Goal: Task Accomplishment & Management: Manage account settings

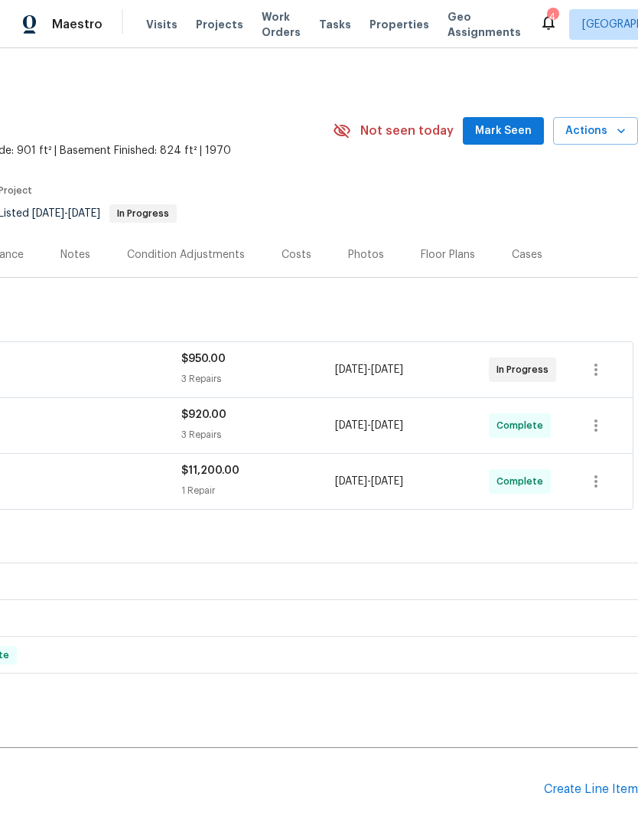
scroll to position [0, 227]
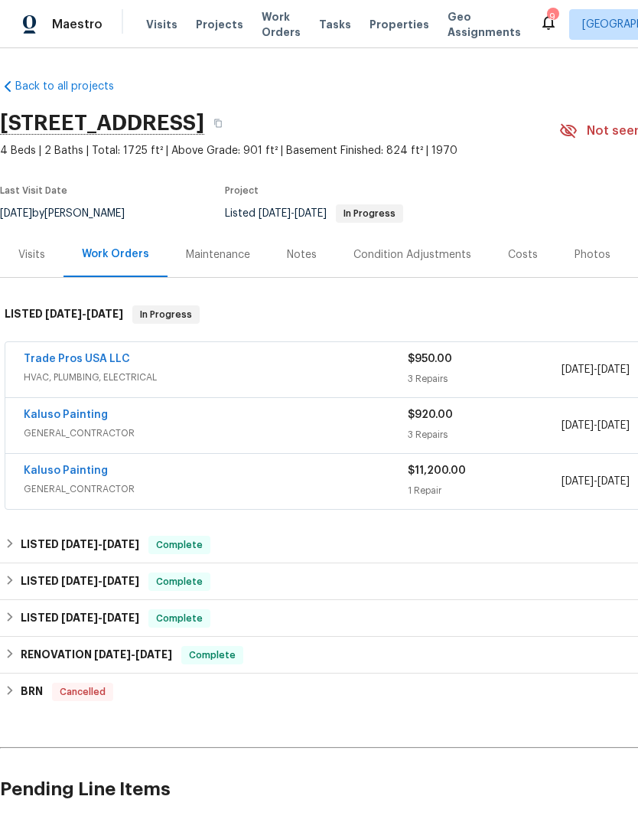
click at [269, 29] on span "Work Orders" at bounding box center [281, 24] width 39 height 31
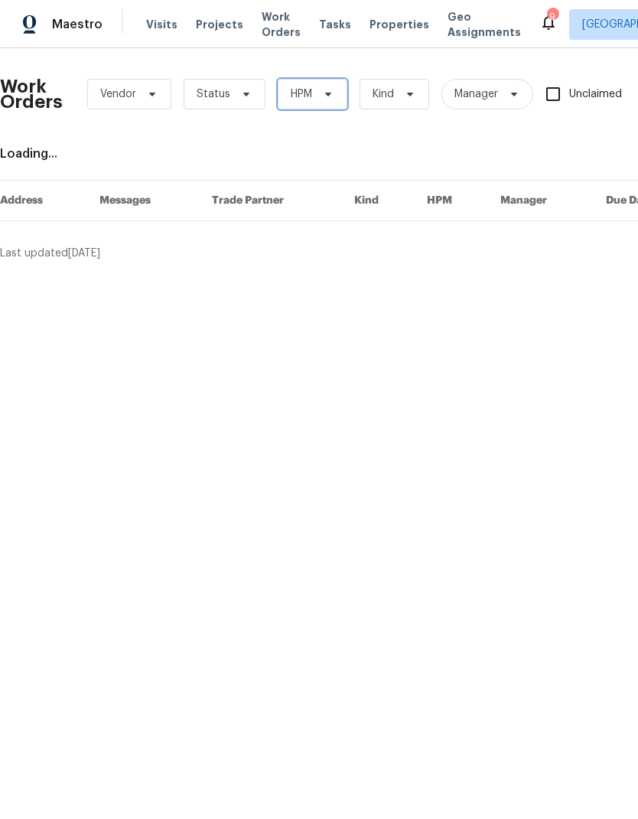
click at [324, 90] on icon at bounding box center [328, 94] width 12 height 12
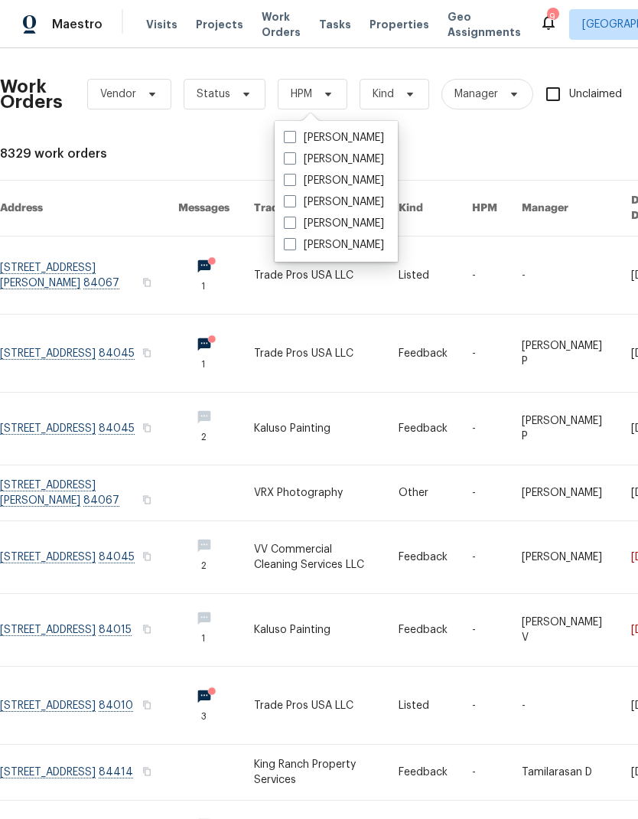
click at [283, 232] on div "[PERSON_NAME]" at bounding box center [336, 223] width 114 height 21
click at [285, 227] on span at bounding box center [290, 223] width 12 height 12
click at [285, 226] on input "[PERSON_NAME]" at bounding box center [289, 221] width 10 height 10
checkbox input "true"
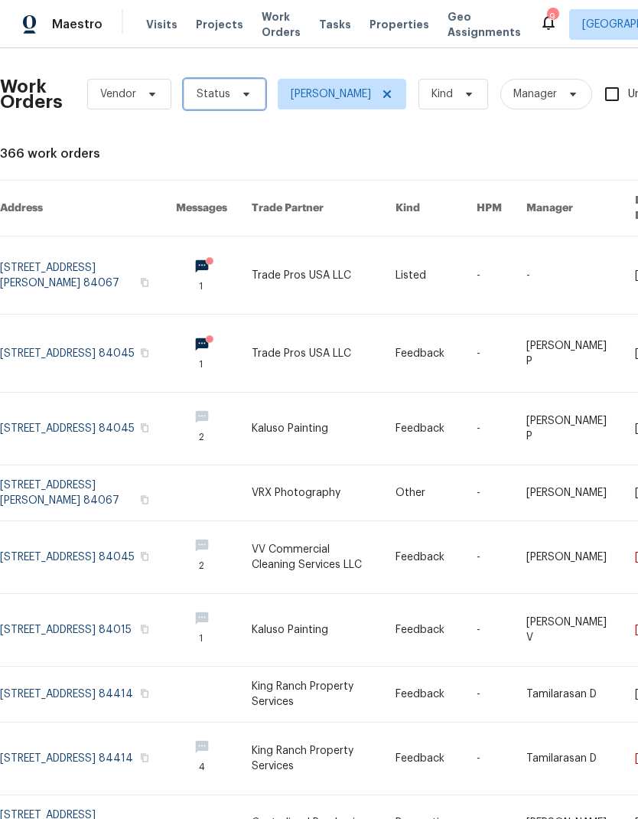
click at [224, 98] on span "Status" at bounding box center [214, 93] width 34 height 15
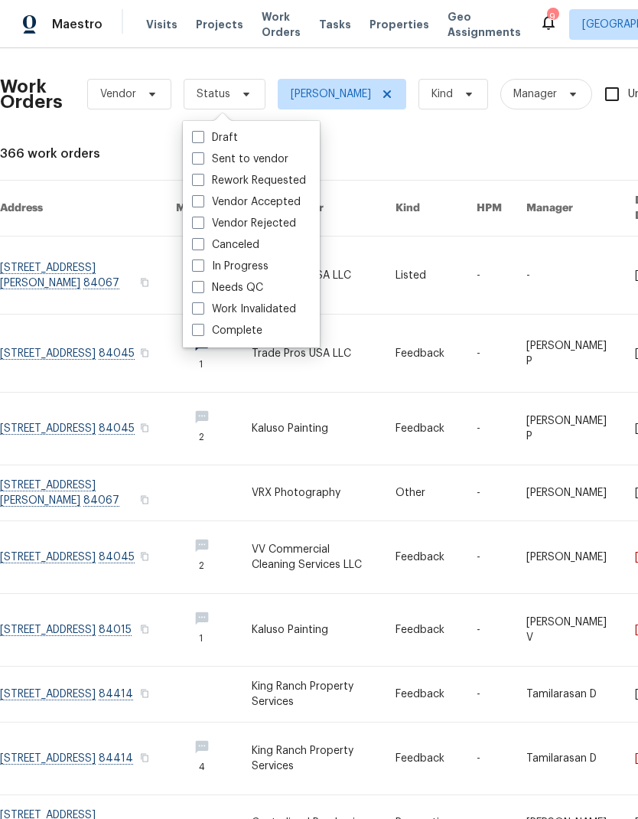
click at [192, 296] on div "Needs QC" at bounding box center [251, 287] width 128 height 21
click at [196, 290] on span at bounding box center [198, 287] width 12 height 12
click at [196, 290] on input "Needs QC" at bounding box center [197, 285] width 10 height 10
checkbox input "true"
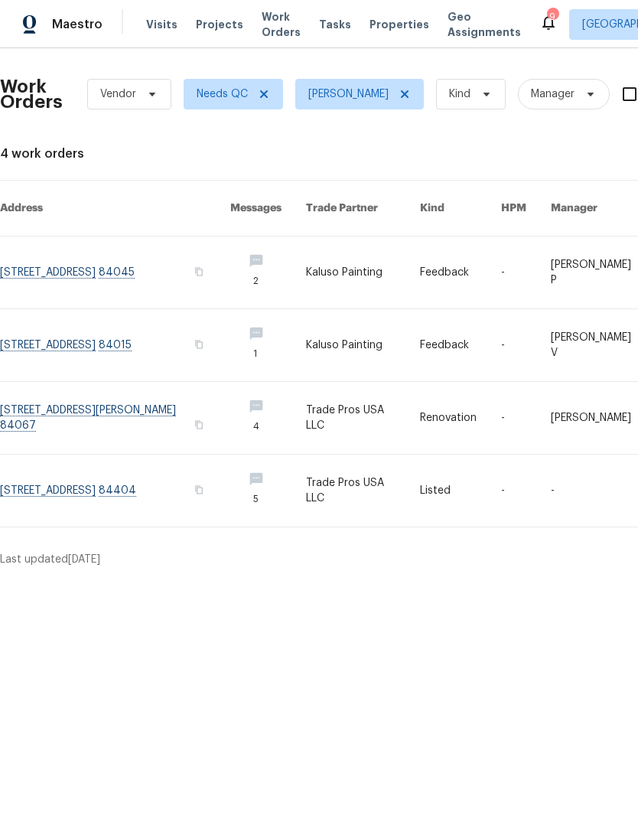
click at [207, 292] on link at bounding box center [115, 272] width 230 height 72
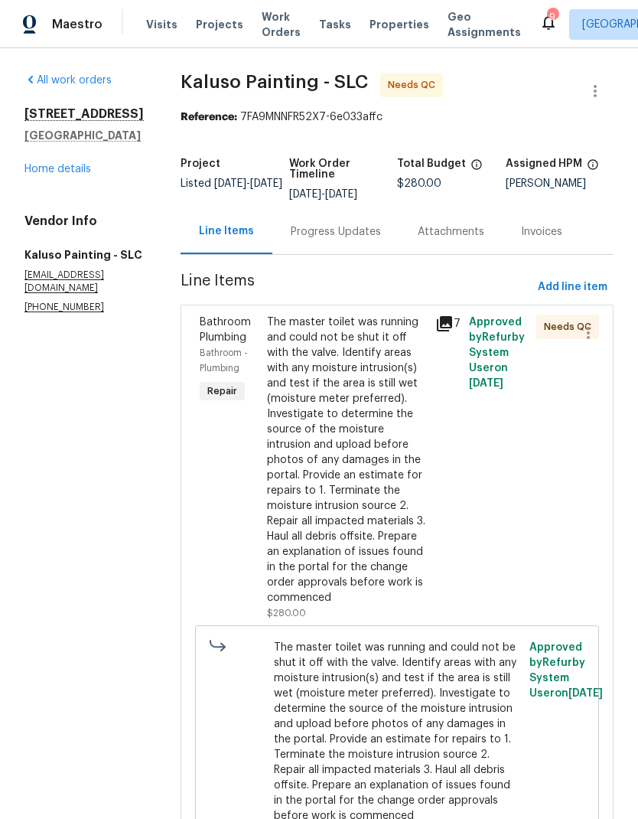
click at [60, 174] on link "Home details" at bounding box center [57, 169] width 67 height 11
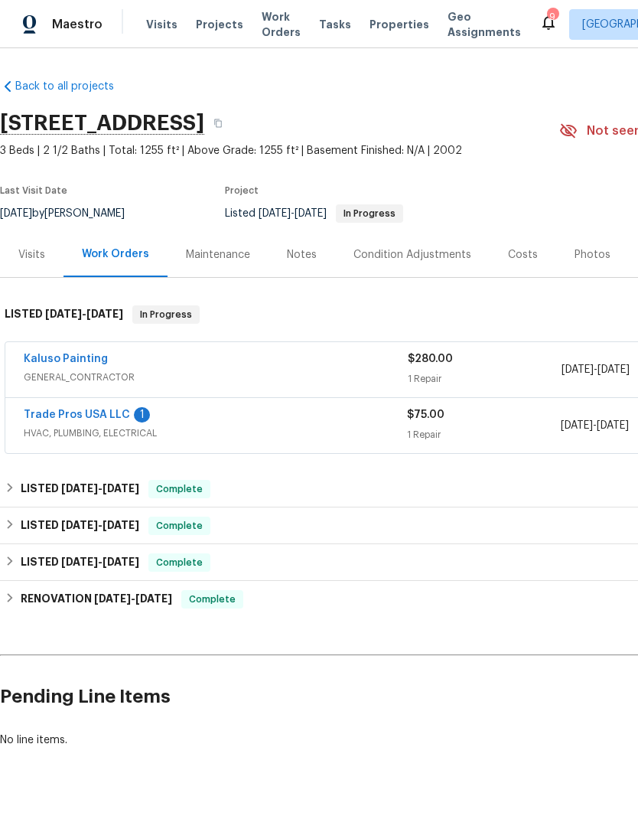
click at [82, 364] on link "Kaluso Painting" at bounding box center [66, 359] width 84 height 11
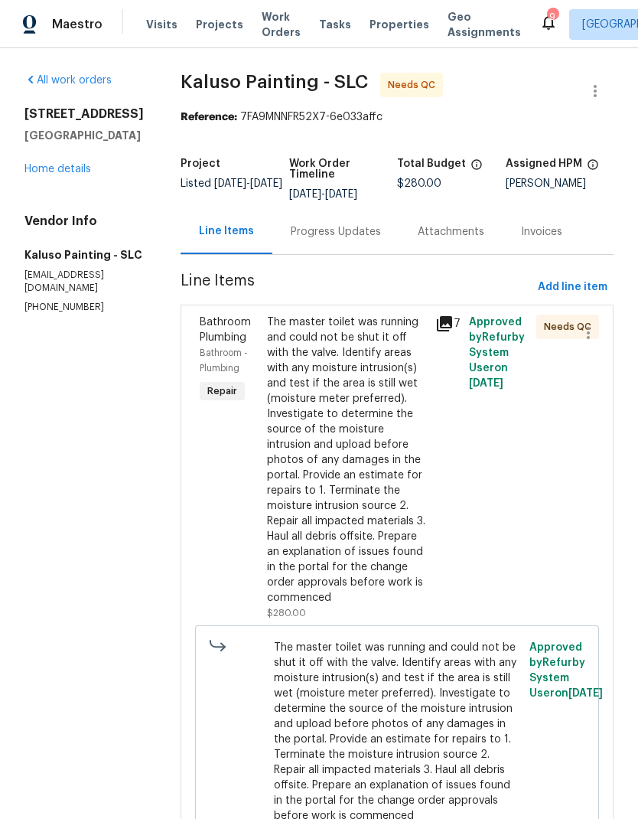
click at [353, 397] on div "The master toilet was running and could not be shut it off with the valve. Iden…" at bounding box center [346, 460] width 159 height 291
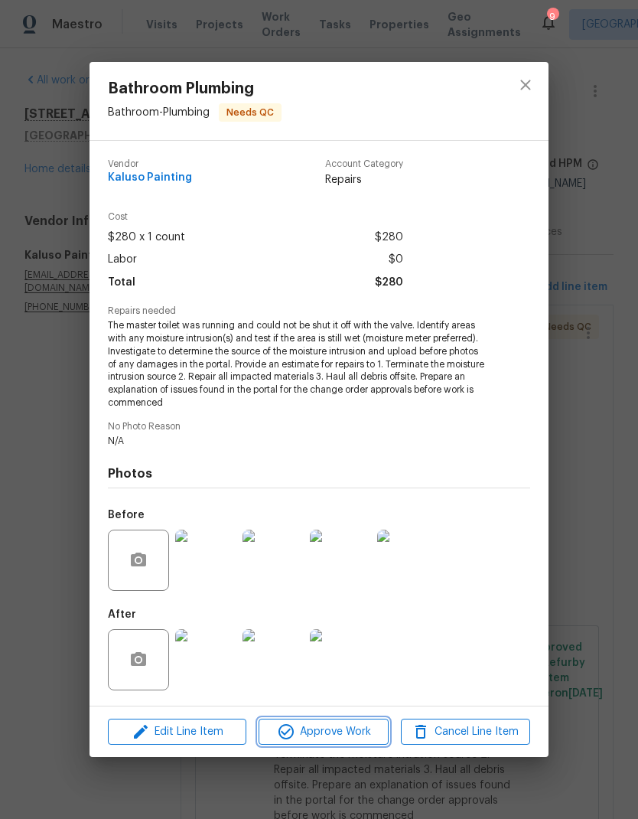
click at [347, 737] on span "Approve Work" at bounding box center [323, 731] width 120 height 19
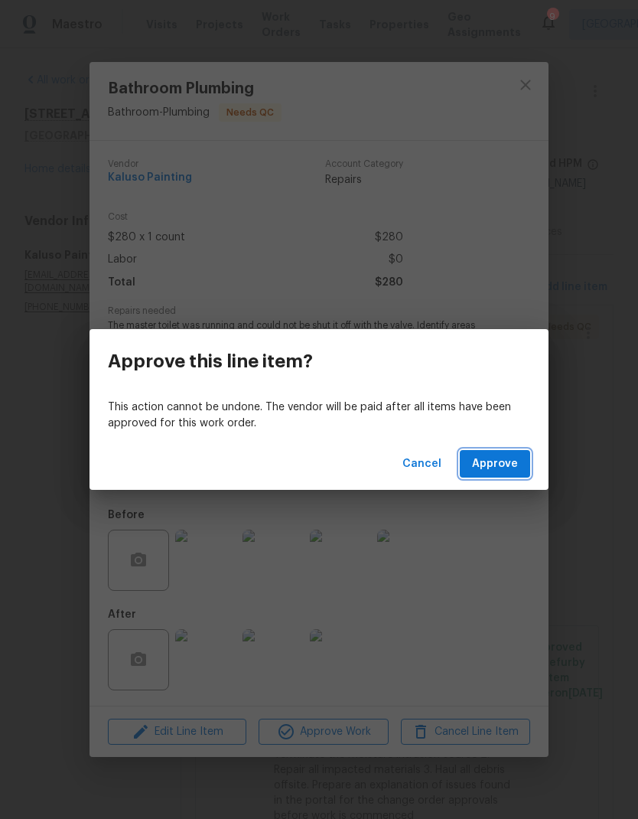
click at [502, 459] on span "Approve" at bounding box center [495, 464] width 46 height 19
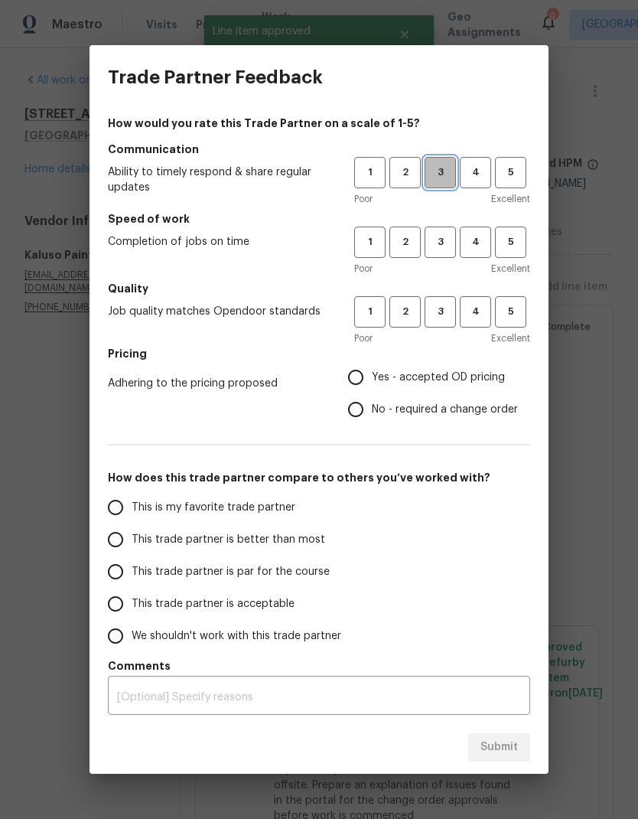
click at [446, 178] on span "3" at bounding box center [440, 173] width 28 height 18
click at [441, 256] on button "3" at bounding box center [440, 242] width 31 height 31
click at [442, 318] on span "3" at bounding box center [440, 312] width 28 height 18
click at [355, 382] on input "Yes - accepted OD pricing" at bounding box center [356, 377] width 32 height 32
radio input "true"
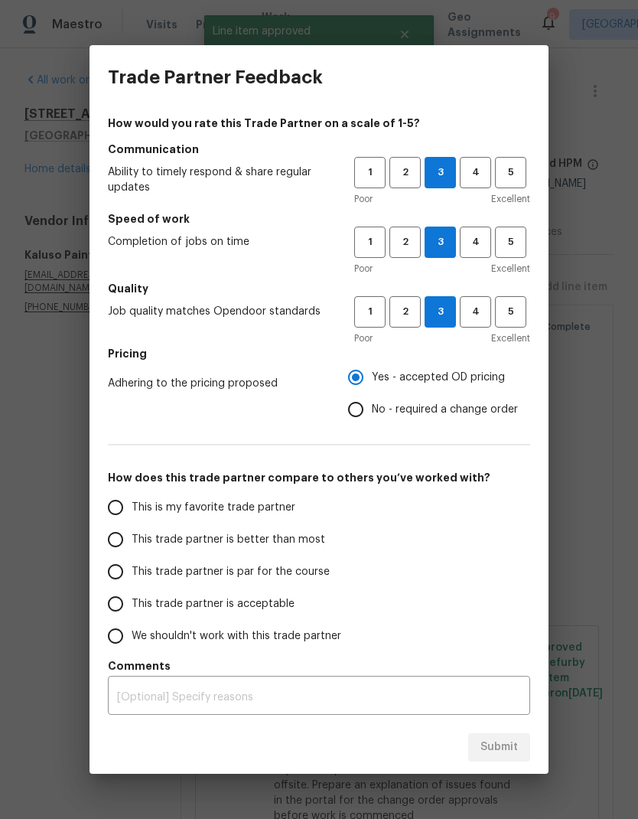
click at [117, 536] on input "This trade partner is better than most" at bounding box center [115, 539] width 32 height 32
click at [501, 749] on span "Submit" at bounding box center [499, 747] width 37 height 19
radio input "true"
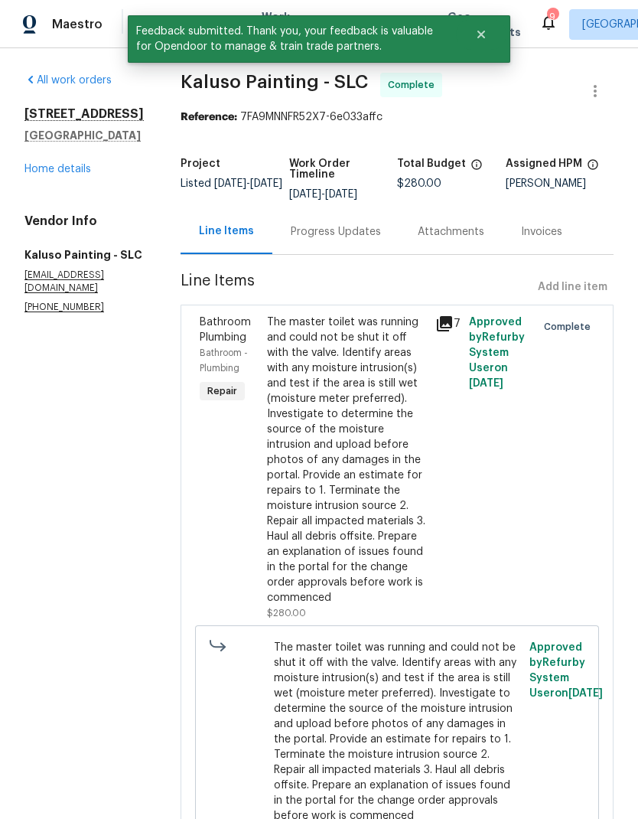
click at [83, 174] on link "Home details" at bounding box center [57, 169] width 67 height 11
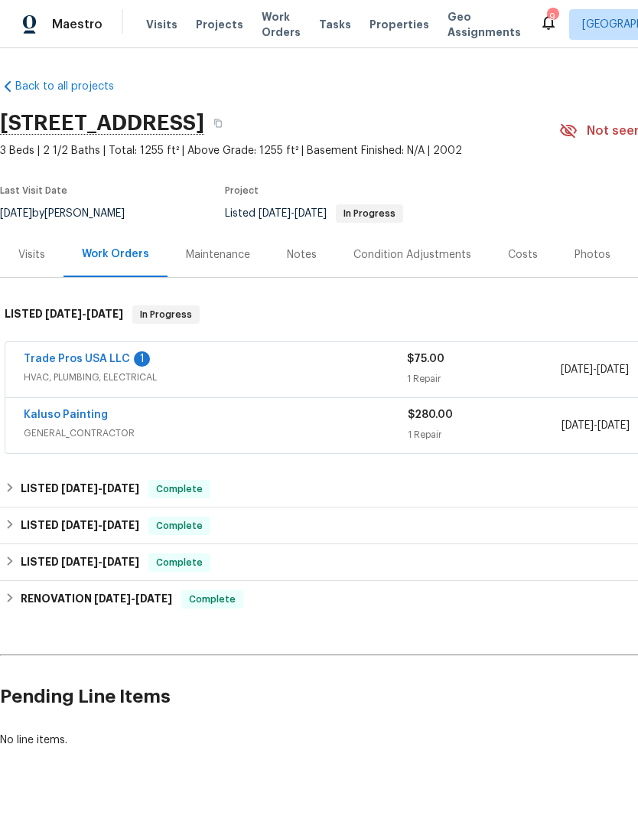
click at [106, 364] on link "Trade Pros USA LLC" at bounding box center [77, 359] width 106 height 11
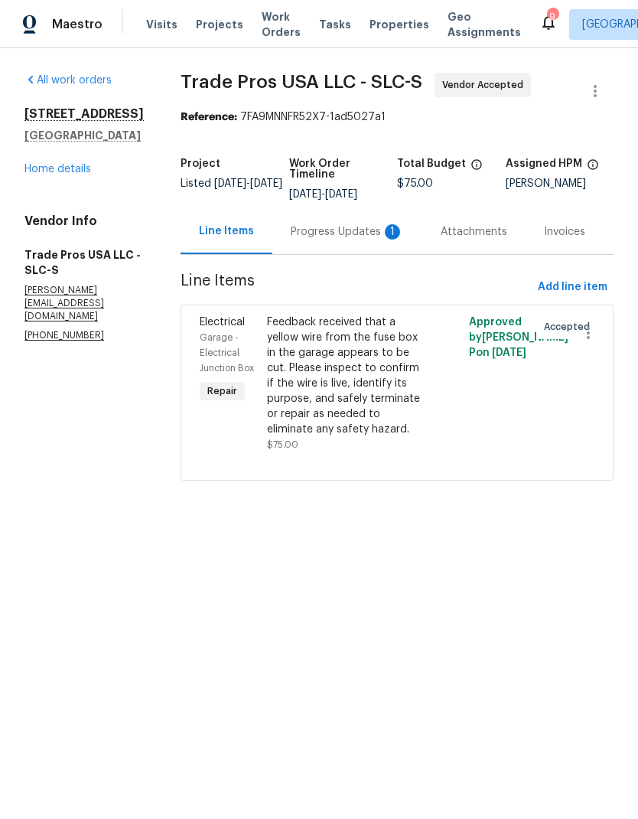
click at [326, 229] on div "Progress Updates 1" at bounding box center [347, 231] width 113 height 15
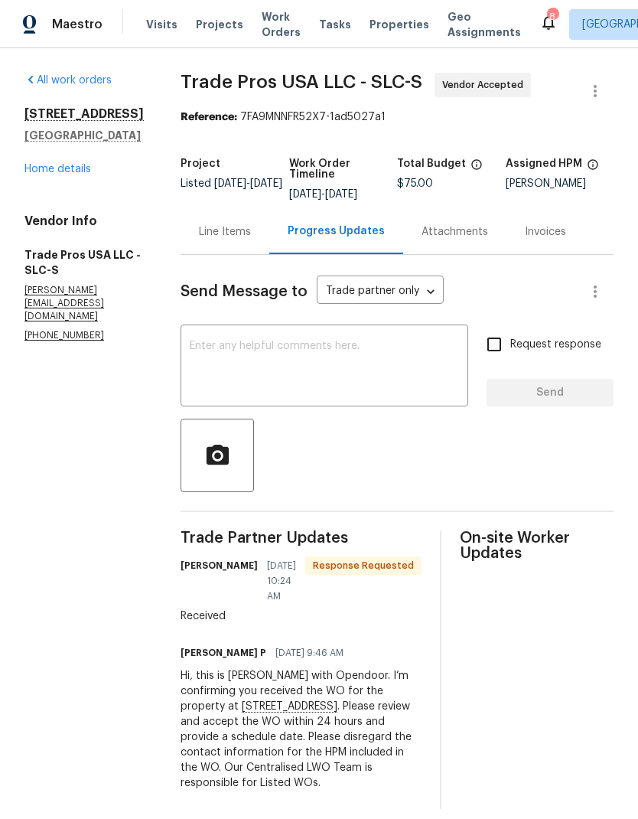
scroll to position [18, 0]
click at [65, 174] on link "Home details" at bounding box center [57, 169] width 67 height 11
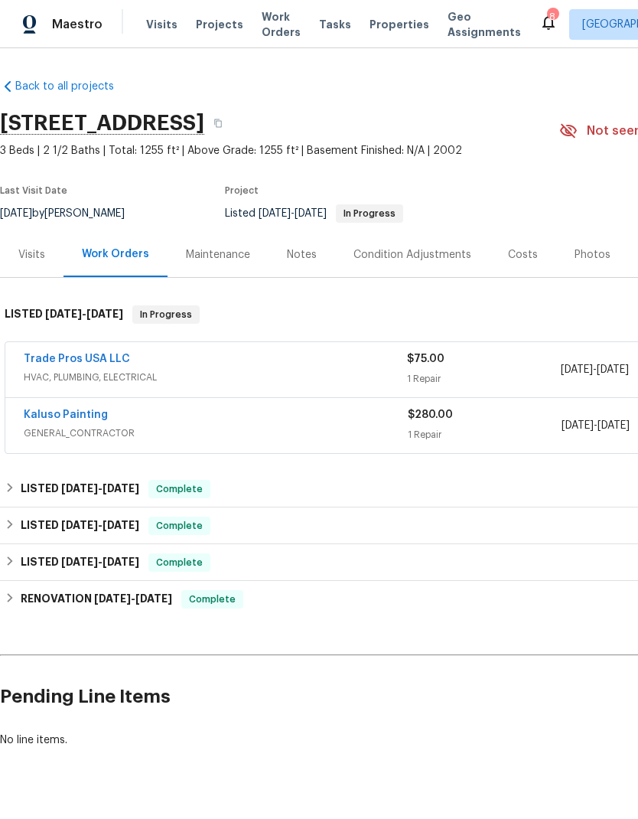
click at [110, 354] on link "Trade Pros USA LLC" at bounding box center [77, 359] width 106 height 11
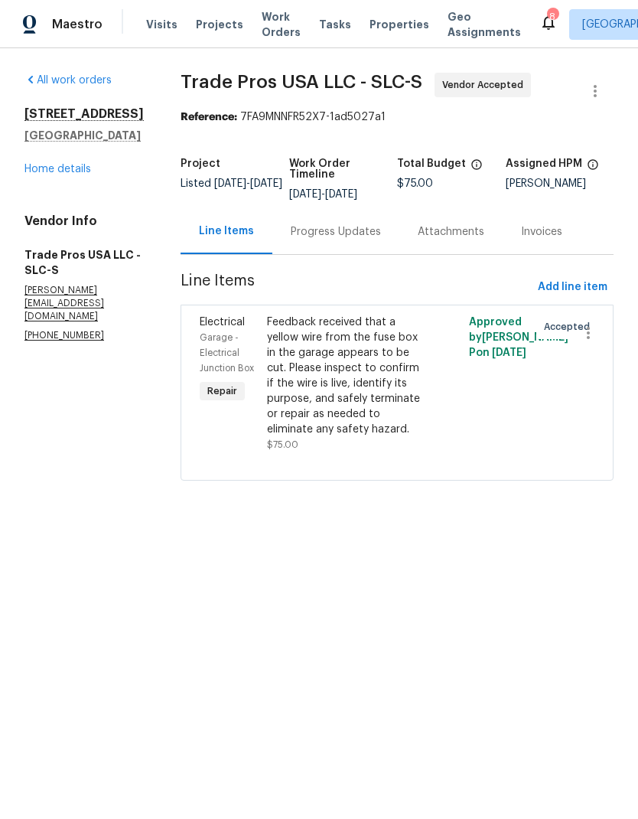
click at [272, 24] on span "Work Orders" at bounding box center [281, 24] width 39 height 31
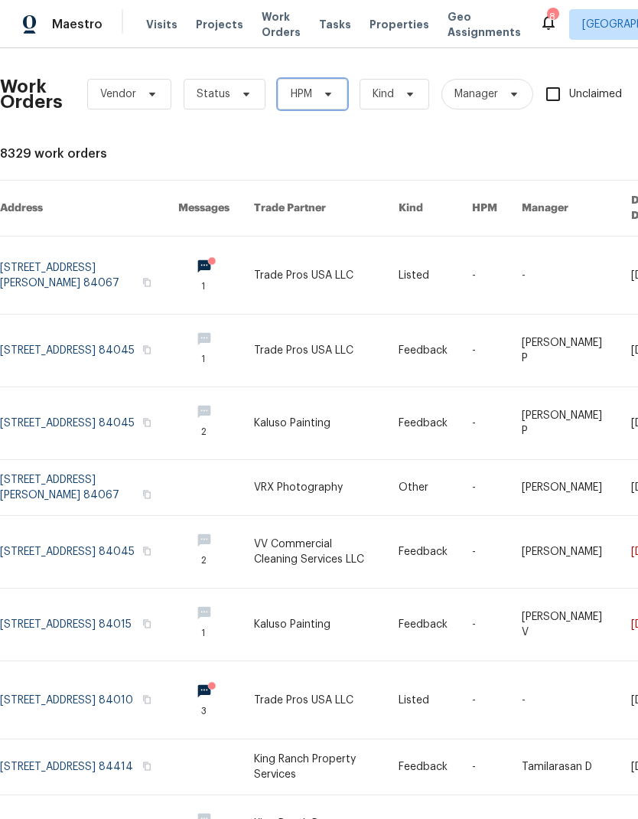
click at [323, 96] on icon at bounding box center [328, 94] width 12 height 12
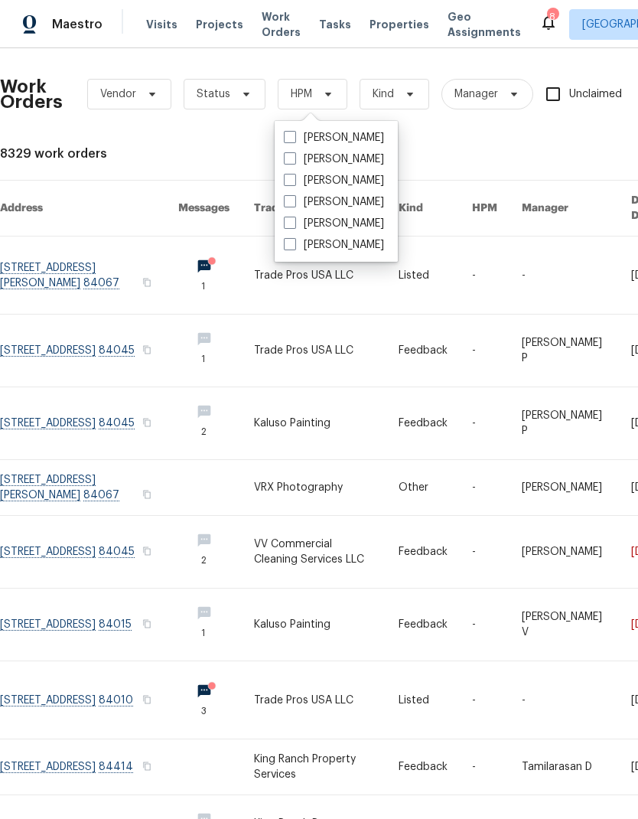
click at [293, 220] on span at bounding box center [290, 223] width 12 height 12
click at [293, 220] on input "[PERSON_NAME]" at bounding box center [289, 221] width 10 height 10
checkbox input "true"
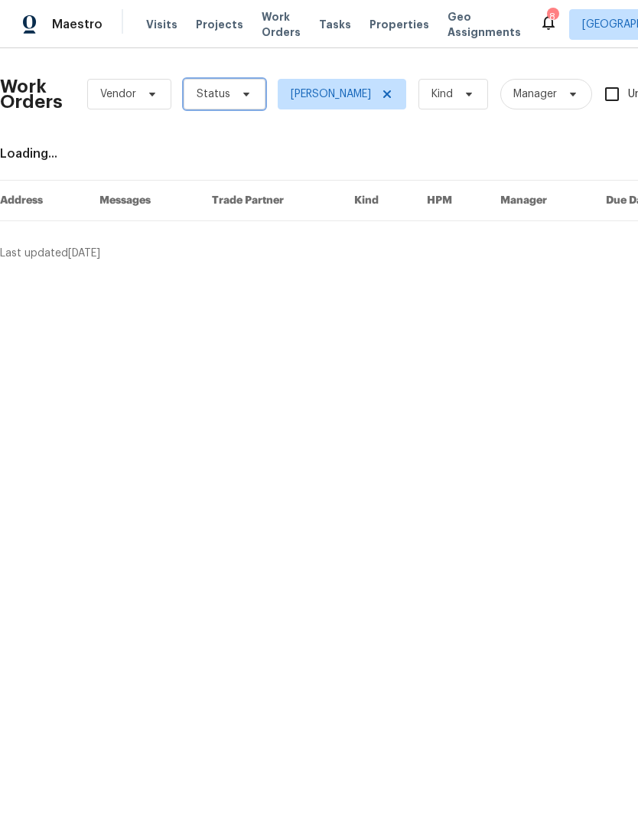
click at [240, 99] on icon at bounding box center [246, 94] width 12 height 12
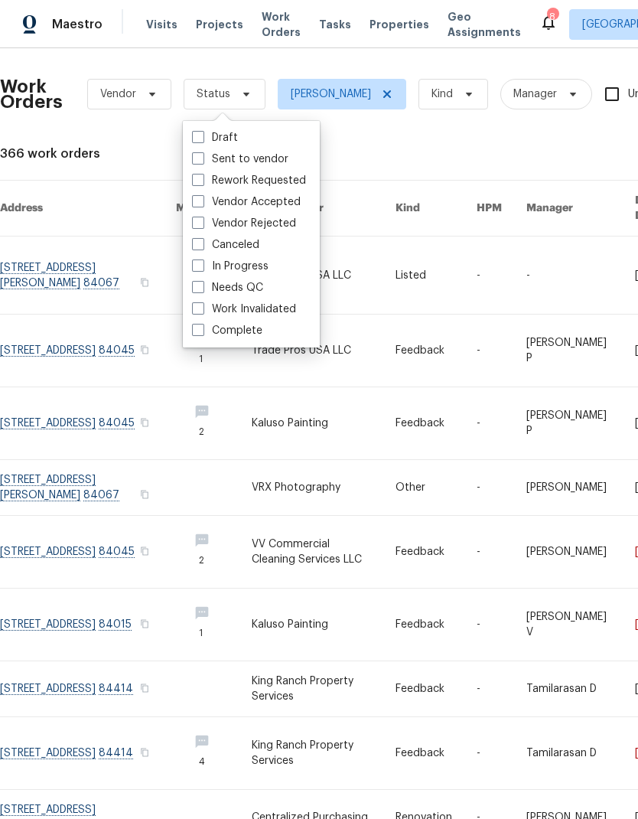
click at [198, 284] on span at bounding box center [198, 287] width 12 height 12
click at [198, 284] on input "Needs QC" at bounding box center [197, 285] width 10 height 10
checkbox input "true"
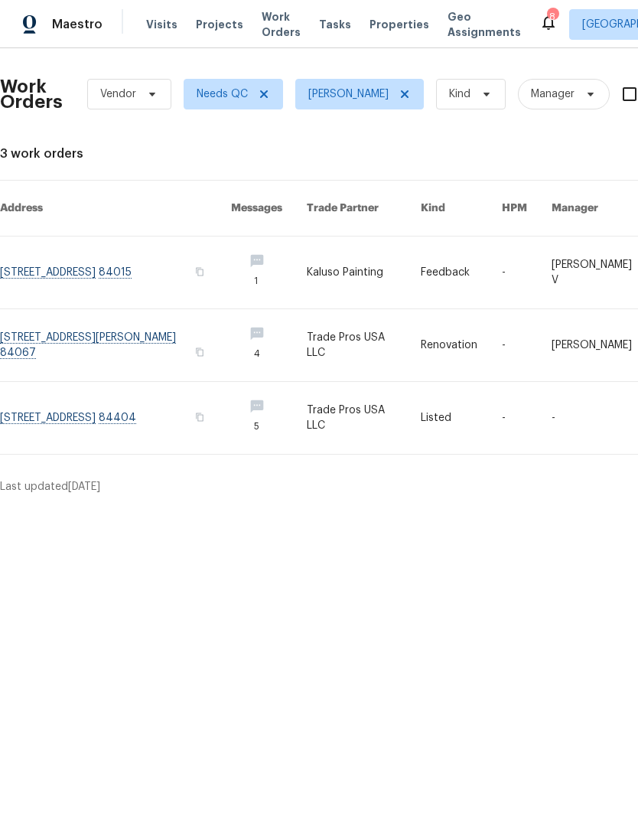
click at [129, 408] on link at bounding box center [115, 418] width 231 height 72
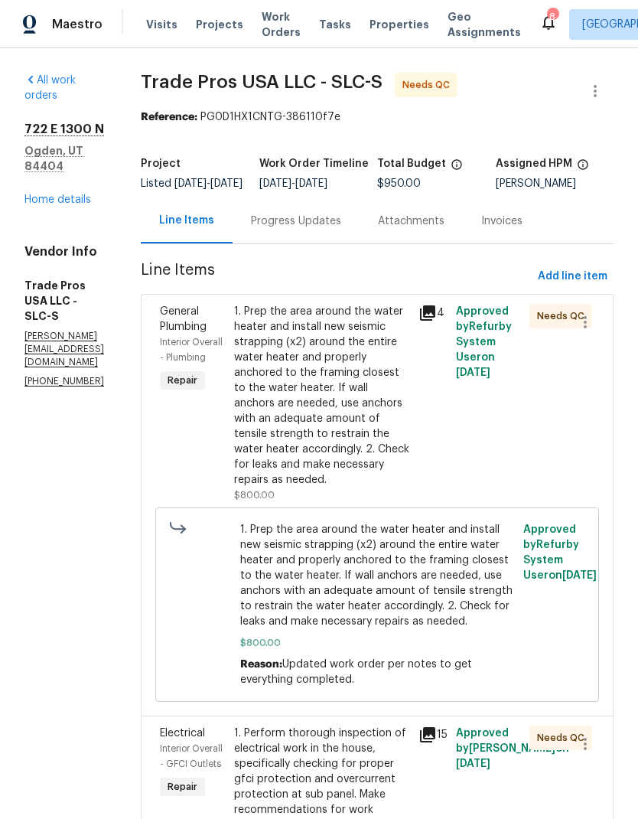
click at [355, 394] on div "1. Prep the area around the water heater and install new seismic strapping (x2)…" at bounding box center [322, 396] width 176 height 184
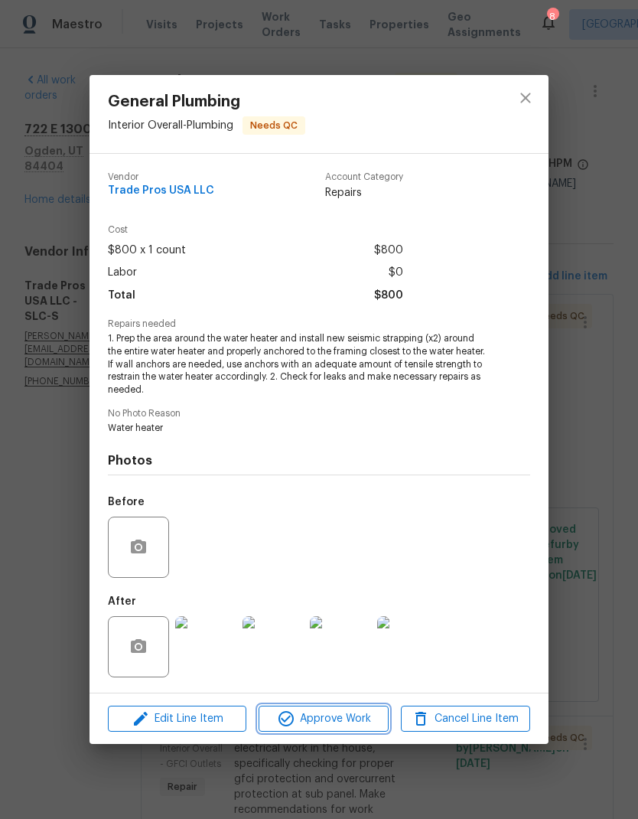
click at [324, 719] on span "Approve Work" at bounding box center [323, 718] width 120 height 19
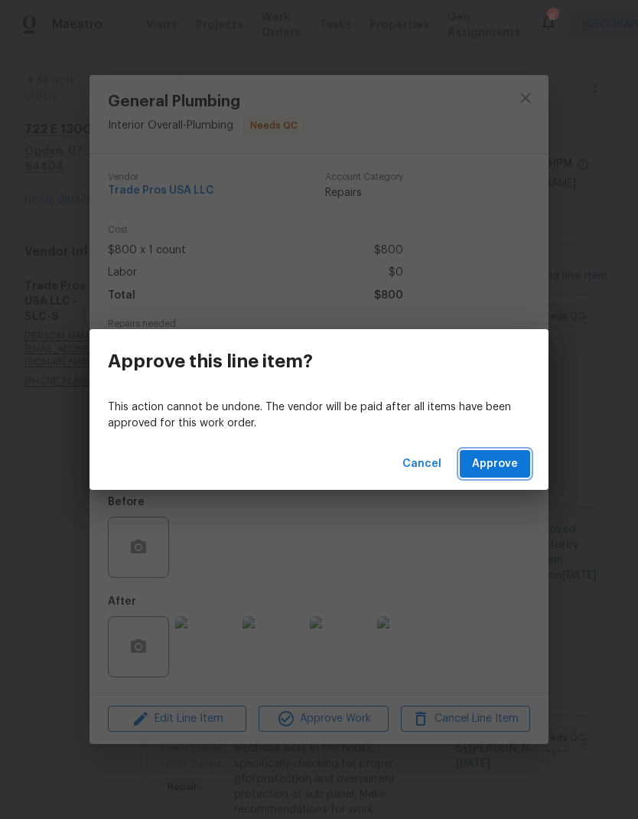
click at [501, 466] on span "Approve" at bounding box center [495, 464] width 46 height 19
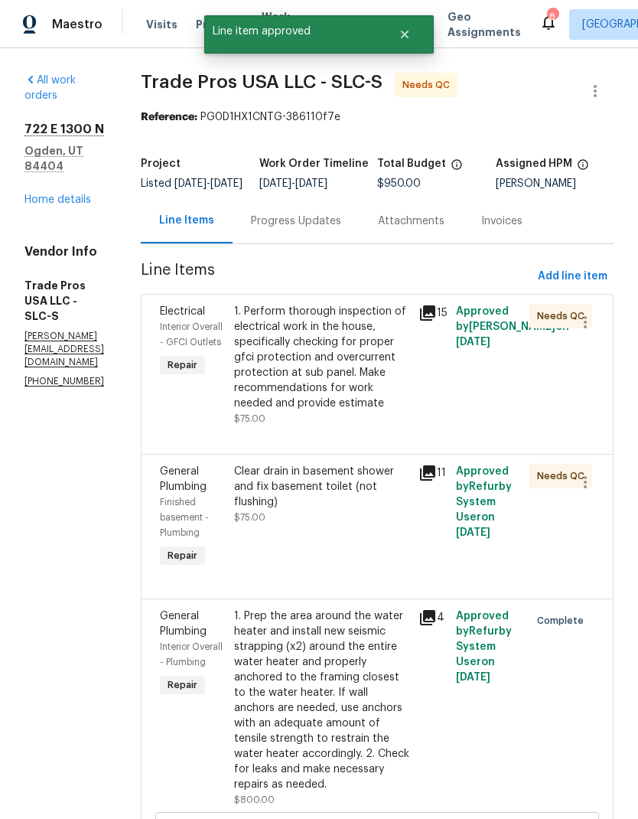
click at [335, 376] on div "1. Perform thorough inspection of electrical work in the house, specifically ch…" at bounding box center [322, 357] width 176 height 107
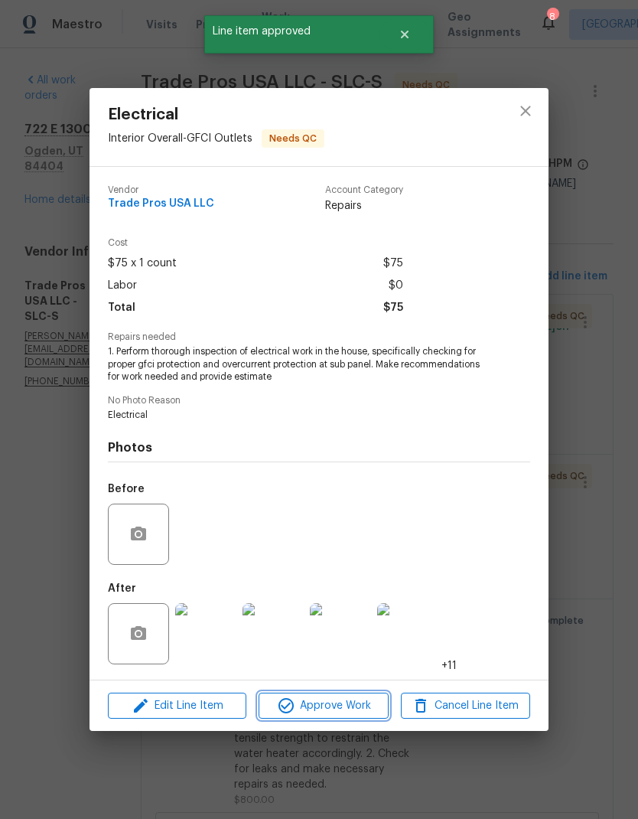
click at [360, 705] on span "Approve Work" at bounding box center [323, 705] width 120 height 19
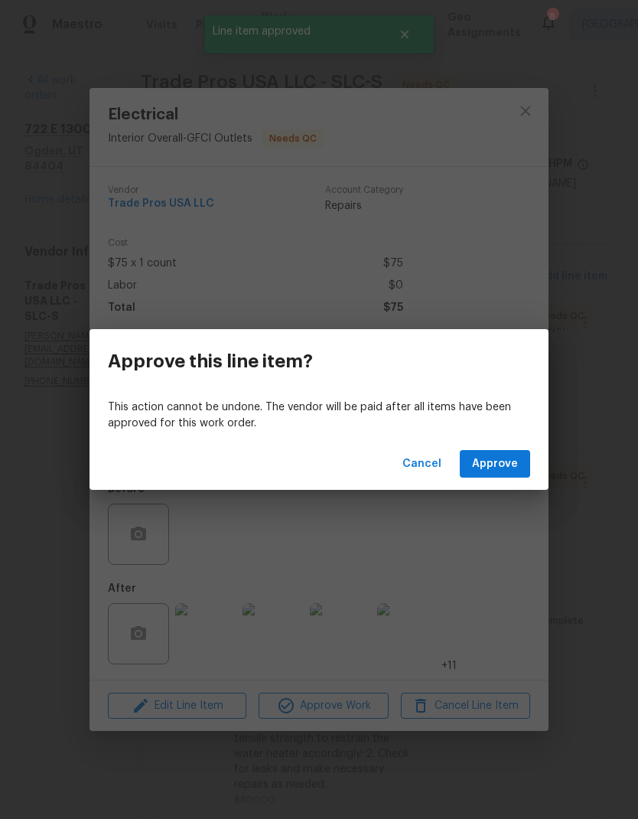
click at [502, 469] on span "Approve" at bounding box center [495, 464] width 46 height 19
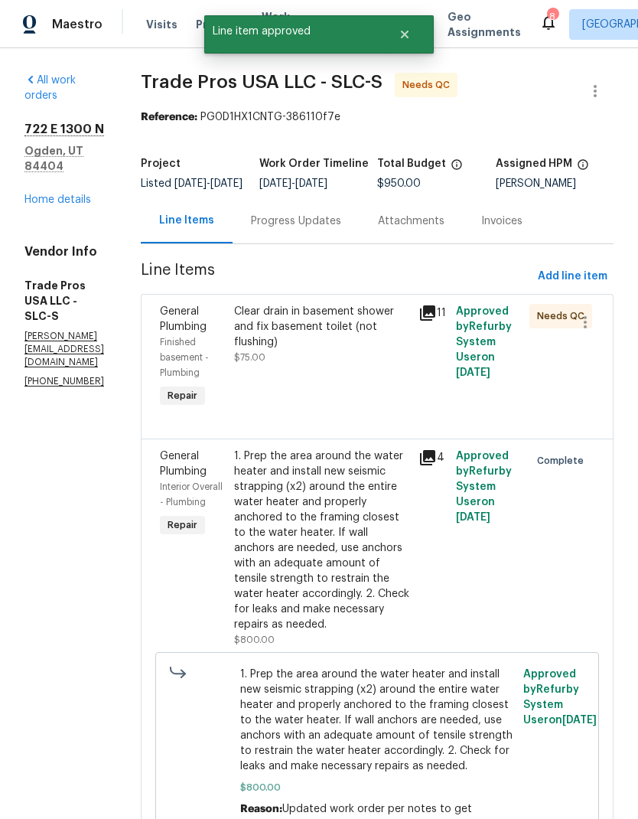
click at [344, 361] on div "Clear drain in basement shower and fix basement toilet (not flushing) $75.00" at bounding box center [322, 334] width 176 height 61
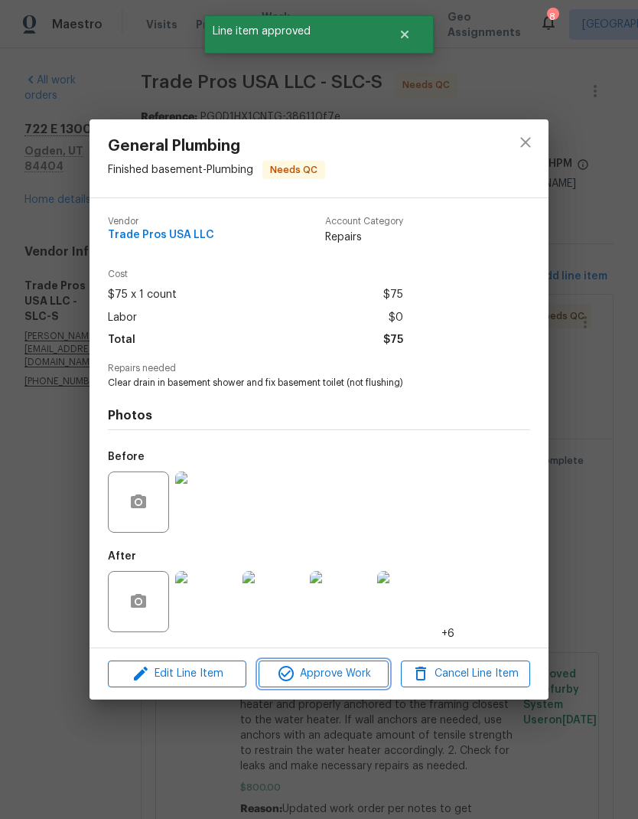
click at [337, 679] on span "Approve Work" at bounding box center [323, 673] width 120 height 19
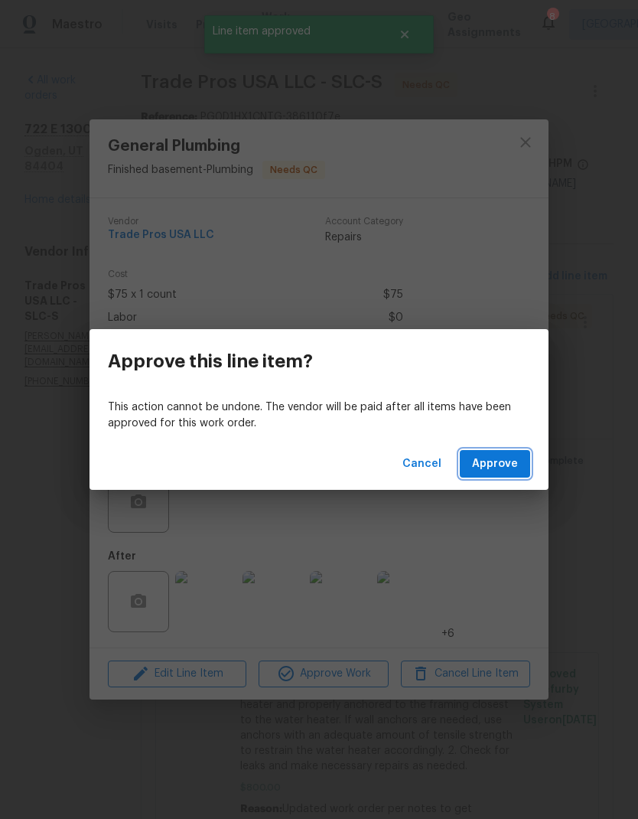
click at [510, 461] on span "Approve" at bounding box center [495, 464] width 46 height 19
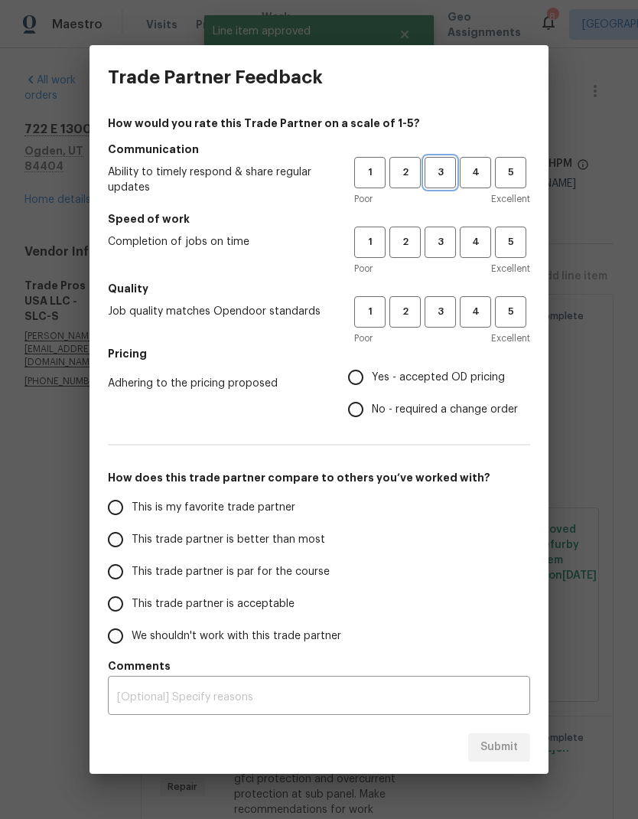
click at [449, 179] on span "3" at bounding box center [440, 173] width 28 height 18
click at [442, 242] on span "3" at bounding box center [440, 242] width 28 height 18
click at [442, 302] on button "3" at bounding box center [440, 311] width 31 height 31
click at [361, 380] on input "Yes - accepted OD pricing" at bounding box center [356, 377] width 32 height 32
radio input "true"
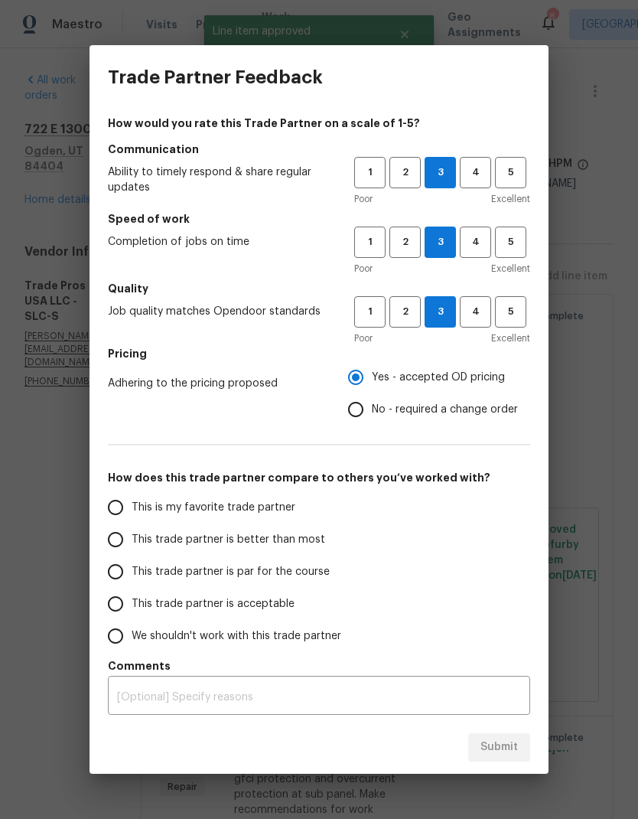
click at [115, 550] on input "This trade partner is better than most" at bounding box center [115, 539] width 32 height 32
click at [505, 755] on span "Submit" at bounding box center [499, 747] width 37 height 19
radio input "true"
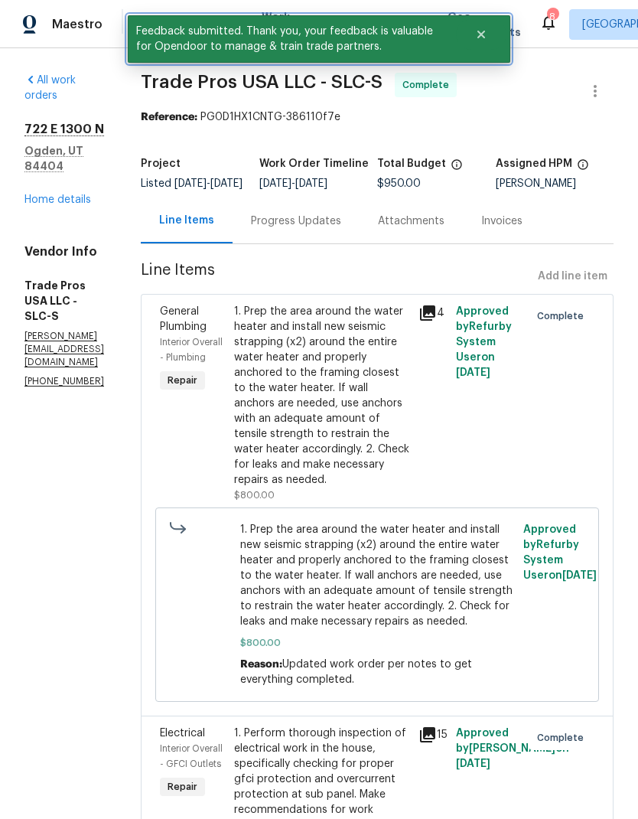
click at [489, 36] on button "Close" at bounding box center [481, 34] width 51 height 31
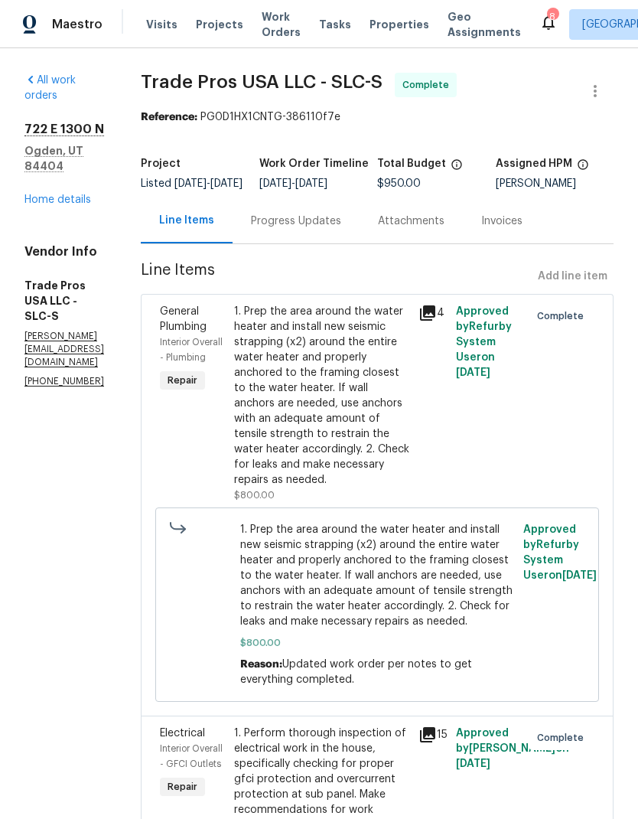
click at [85, 194] on link "Home details" at bounding box center [57, 199] width 67 height 11
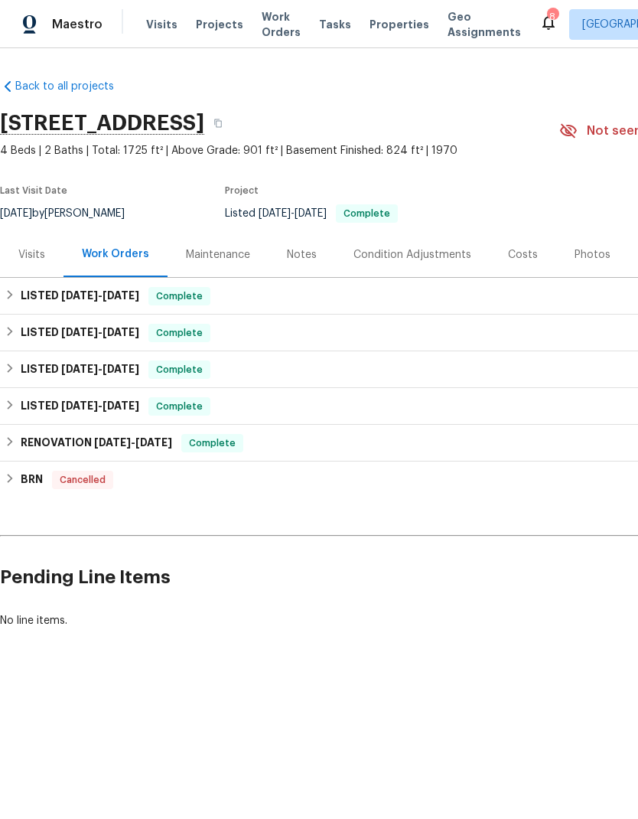
click at [275, 24] on span "Work Orders" at bounding box center [281, 24] width 39 height 31
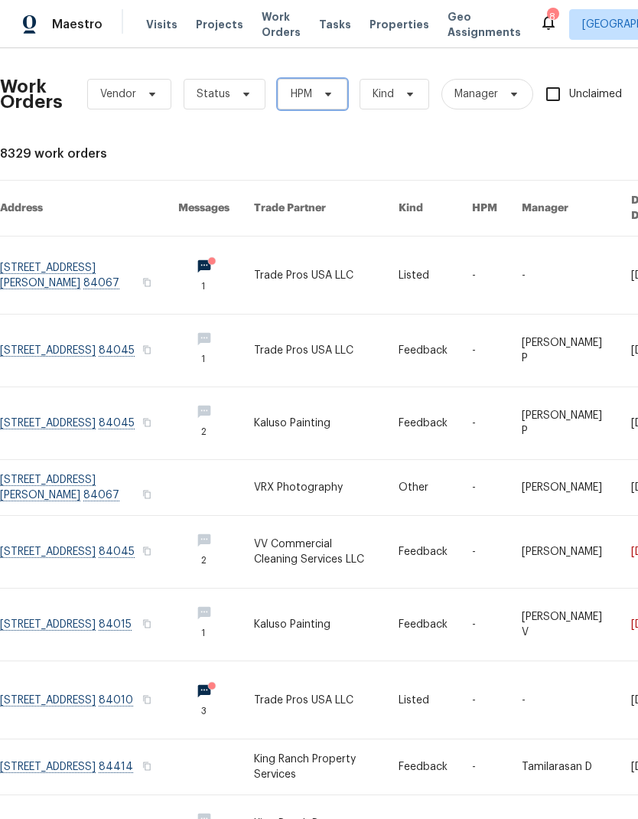
click at [328, 100] on span "HPM" at bounding box center [313, 94] width 70 height 31
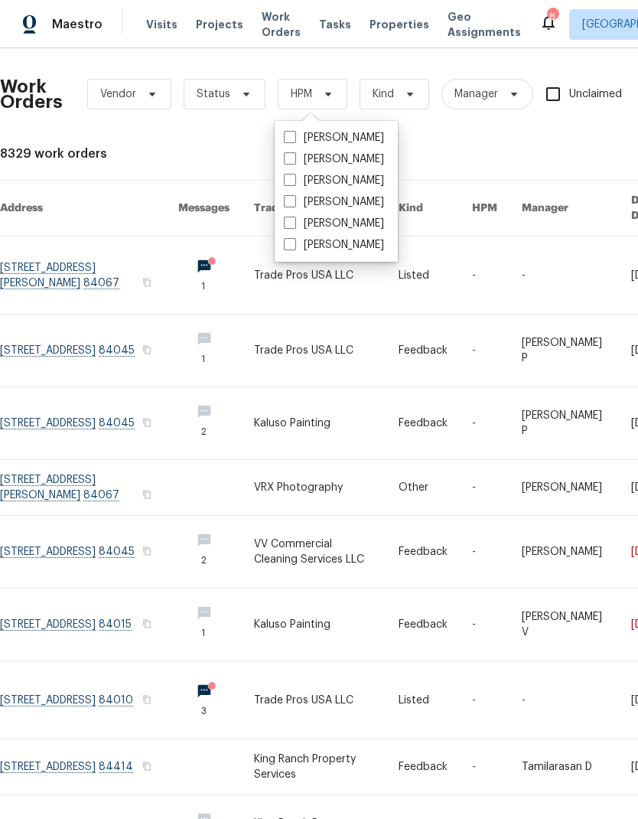
click at [305, 220] on label "[PERSON_NAME]" at bounding box center [334, 223] width 100 height 15
click at [294, 220] on input "[PERSON_NAME]" at bounding box center [289, 221] width 10 height 10
checkbox input "true"
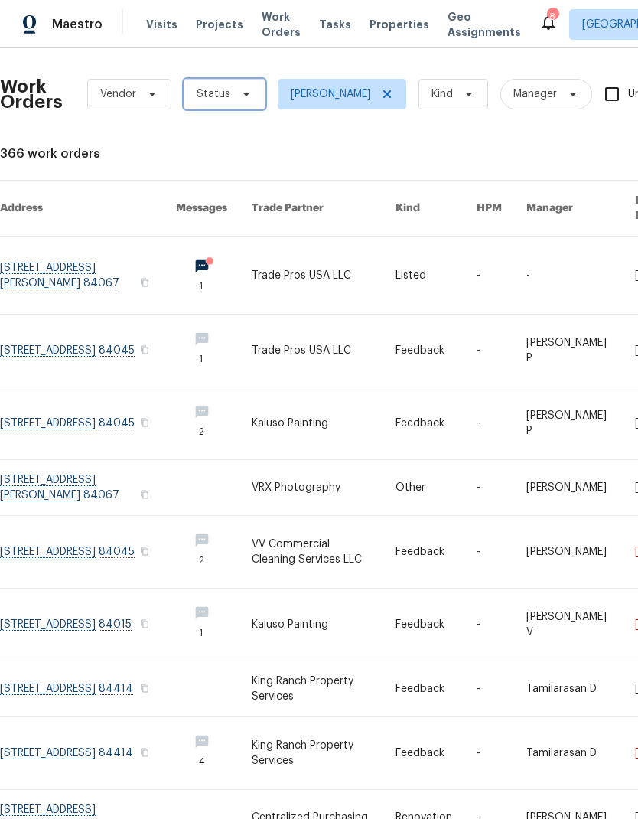
click at [234, 102] on span "Status" at bounding box center [225, 94] width 82 height 31
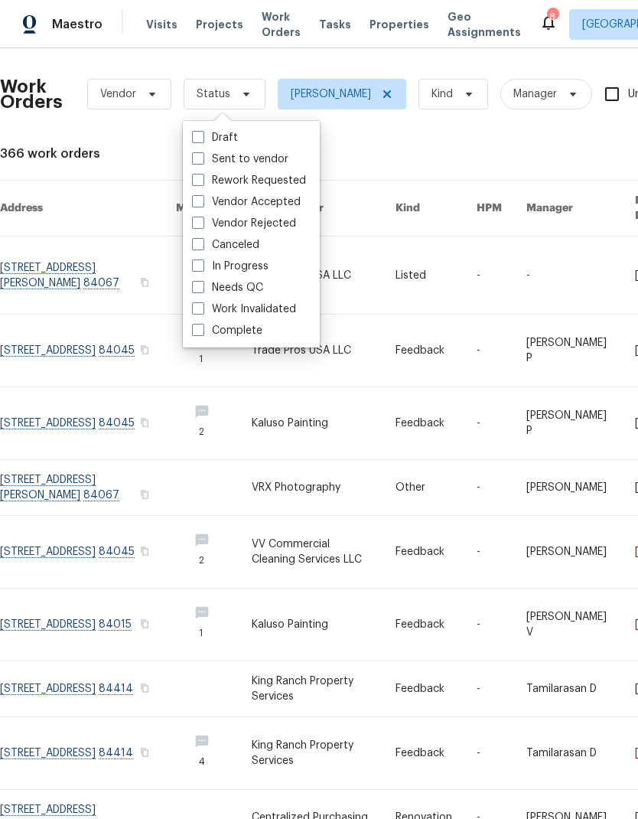
click at [203, 288] on span at bounding box center [198, 287] width 12 height 12
click at [202, 288] on input "Needs QC" at bounding box center [197, 285] width 10 height 10
checkbox input "true"
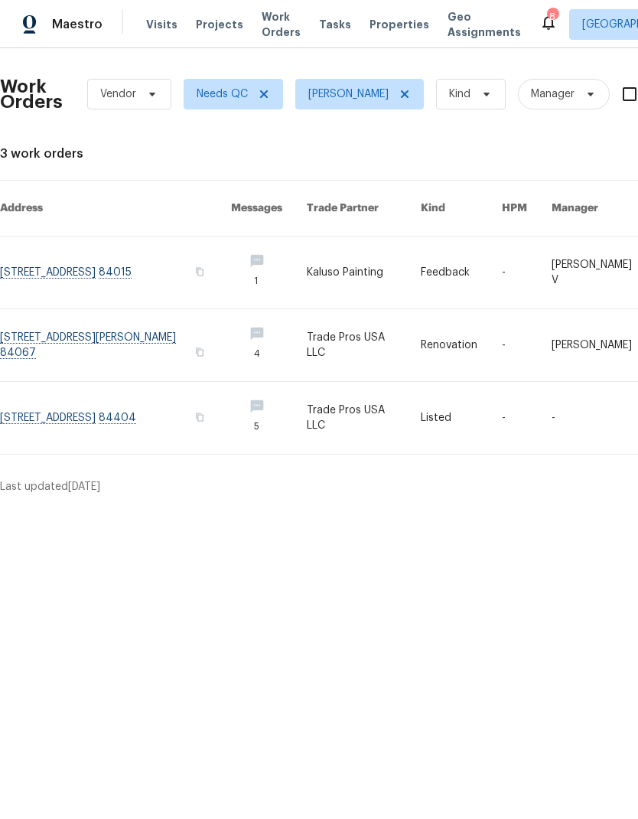
click at [117, 263] on link at bounding box center [115, 272] width 231 height 72
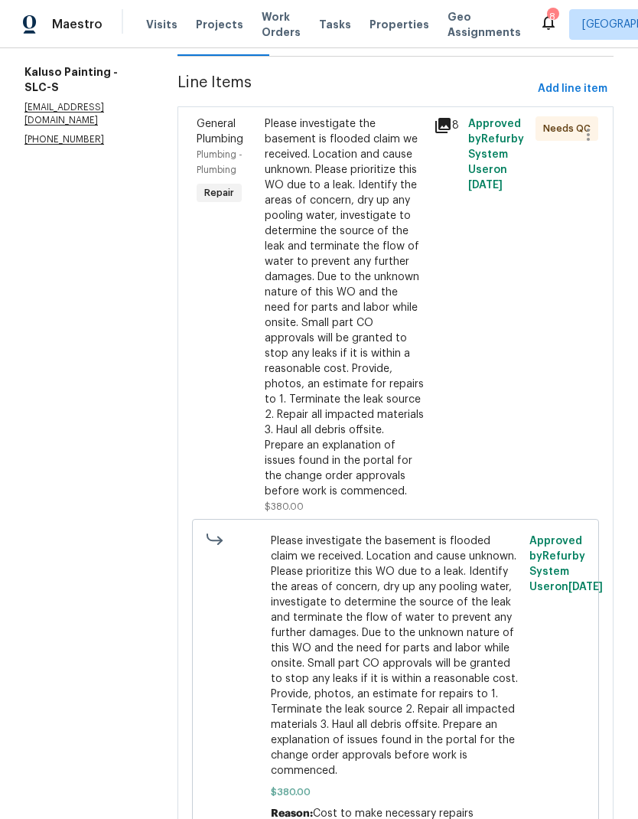
scroll to position [197, 0]
click at [374, 228] on div "Please investigate the basement is flooded claim we received. Location and caus…" at bounding box center [345, 308] width 161 height 383
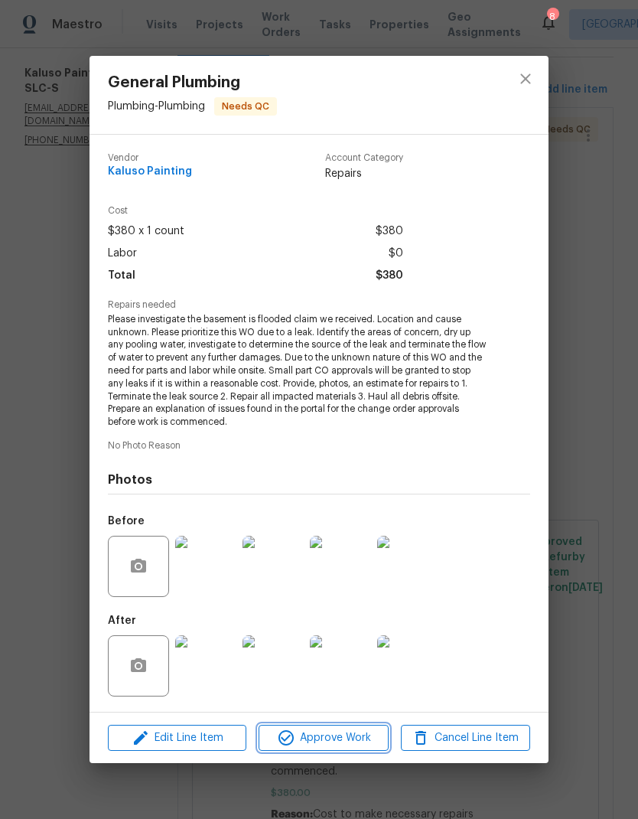
click at [333, 736] on span "Approve Work" at bounding box center [323, 738] width 120 height 19
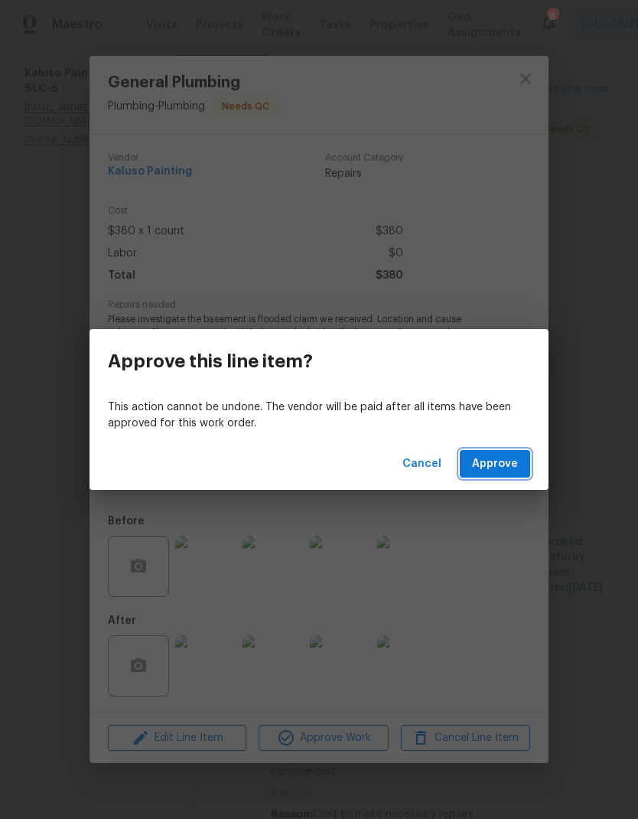
click at [502, 471] on span "Approve" at bounding box center [495, 464] width 46 height 19
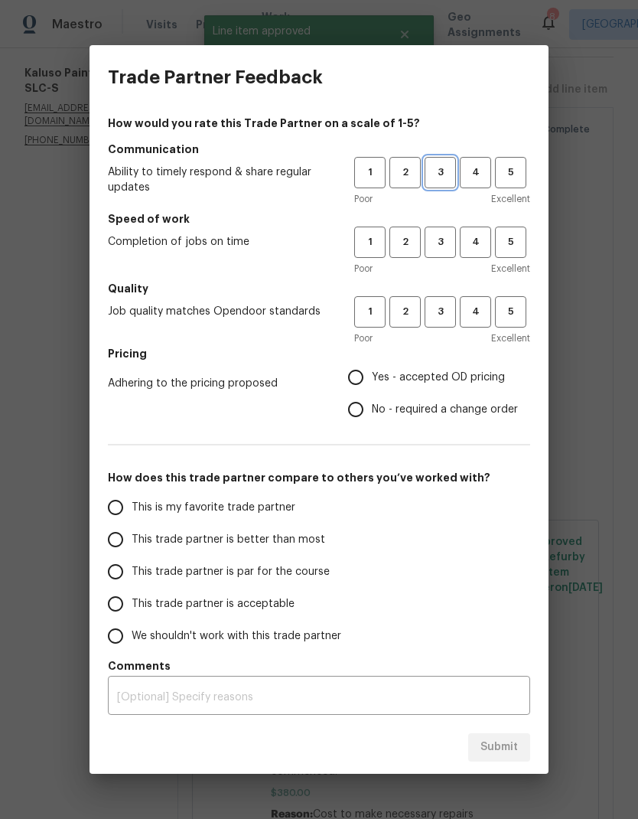
click at [442, 184] on button "3" at bounding box center [440, 172] width 31 height 31
click at [442, 256] on button "3" at bounding box center [440, 242] width 31 height 31
click at [455, 325] on button "3" at bounding box center [440, 311] width 31 height 31
click at [354, 388] on input "Yes - accepted OD pricing" at bounding box center [356, 377] width 32 height 32
radio input "true"
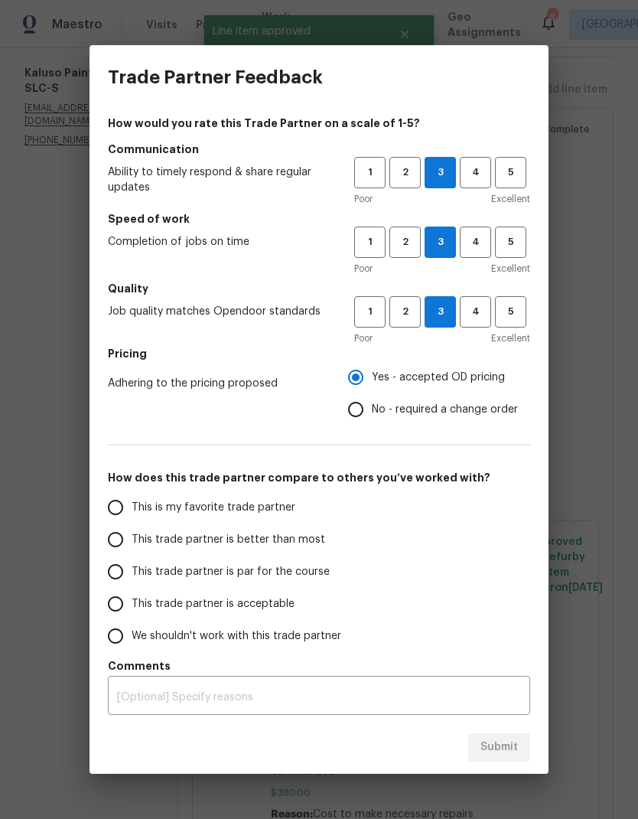
click at [119, 542] on input "This trade partner is better than most" at bounding box center [115, 539] width 32 height 32
click at [511, 744] on span "Submit" at bounding box center [499, 747] width 37 height 19
radio input "true"
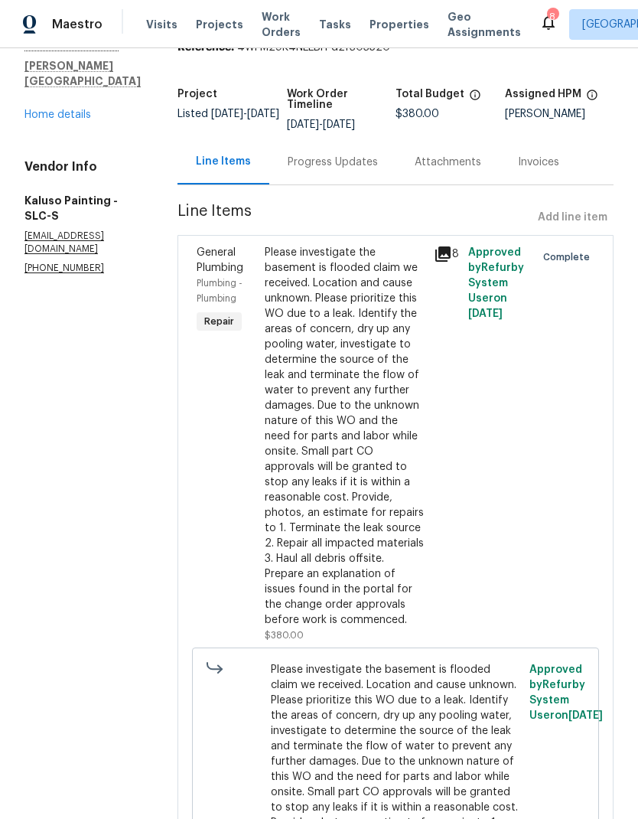
scroll to position [67, 0]
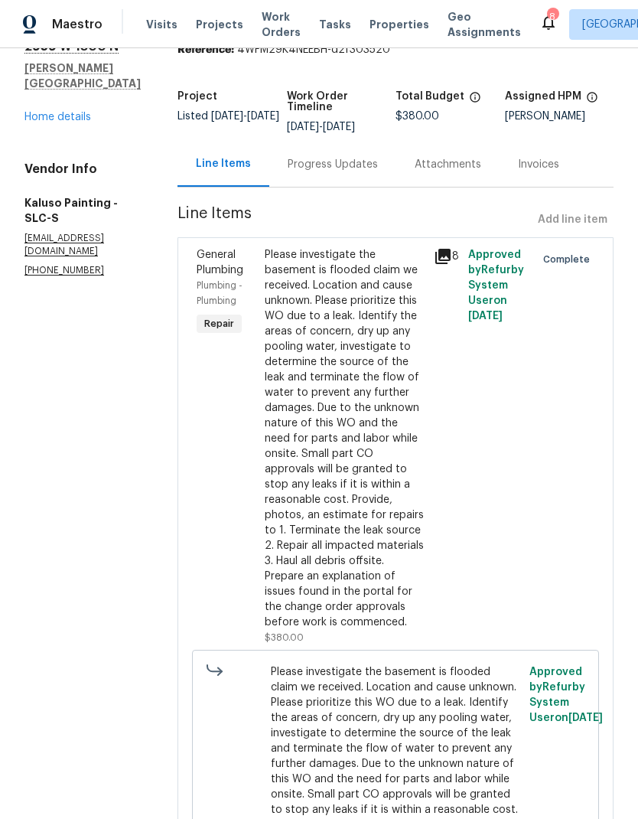
click at [83, 112] on link "Home details" at bounding box center [57, 117] width 67 height 11
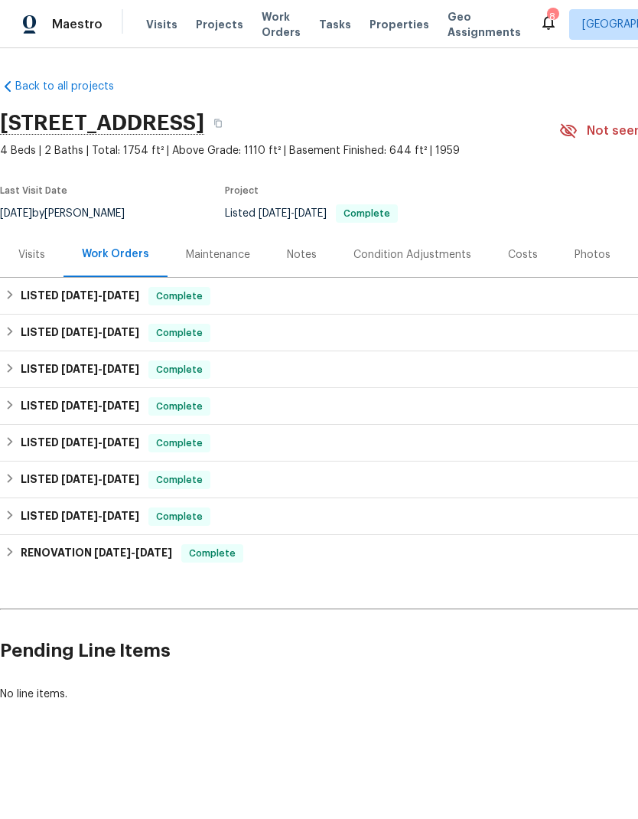
click at [269, 14] on span "Work Orders" at bounding box center [281, 24] width 39 height 31
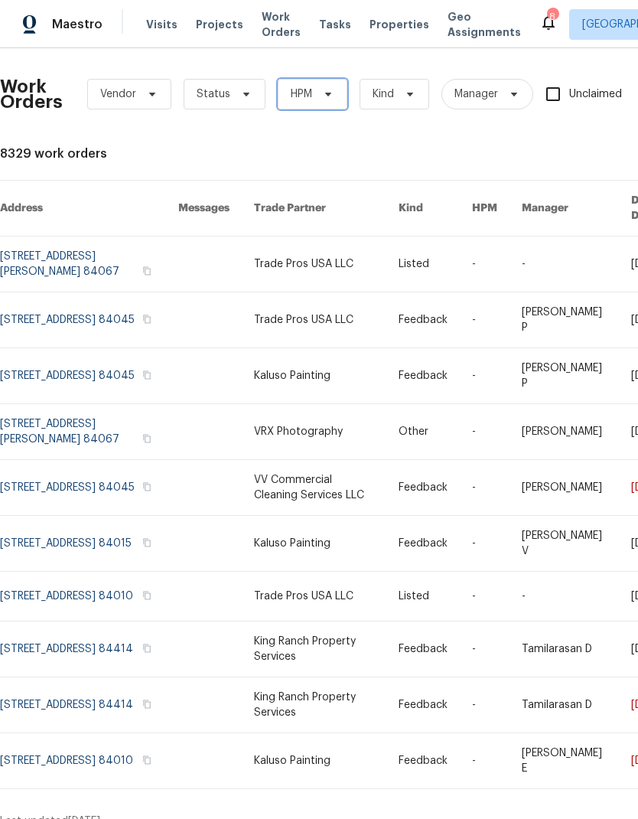
click at [337, 92] on span "HPM" at bounding box center [313, 94] width 70 height 31
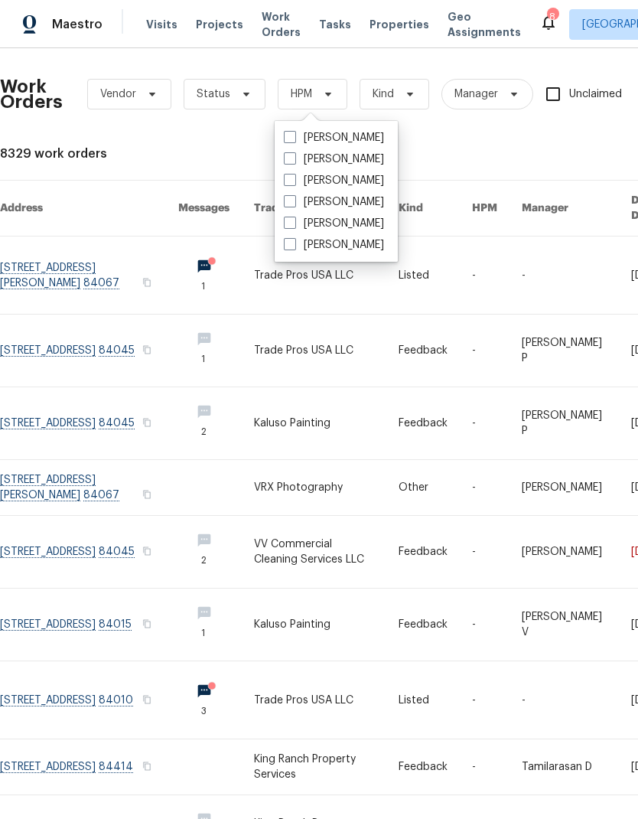
click at [291, 224] on span at bounding box center [290, 223] width 12 height 12
click at [291, 224] on input "[PERSON_NAME]" at bounding box center [289, 221] width 10 height 10
checkbox input "true"
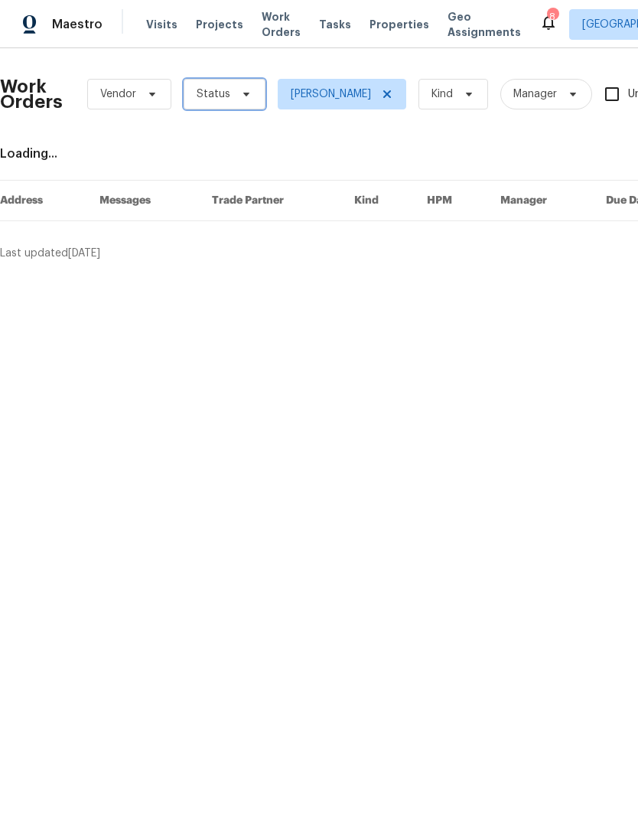
click at [240, 97] on icon at bounding box center [246, 94] width 12 height 12
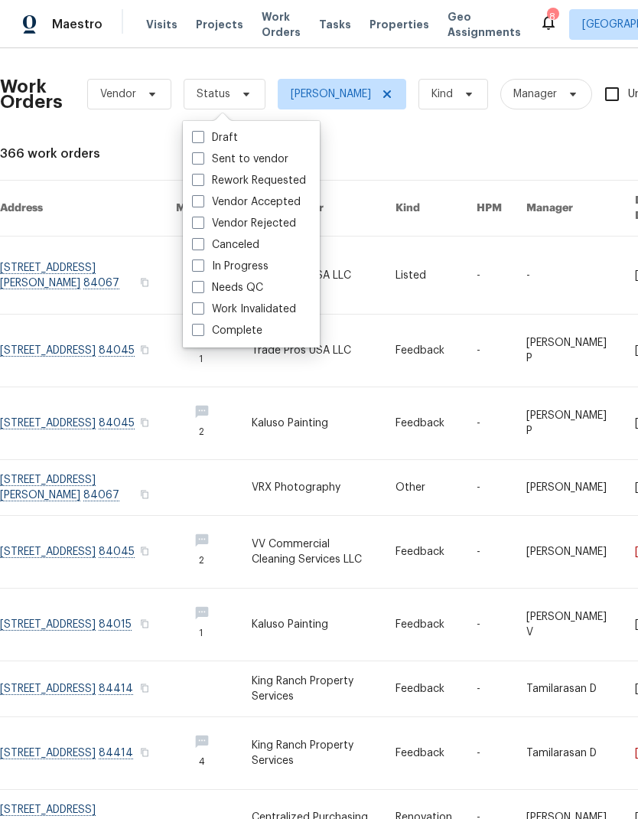
click at [196, 291] on span at bounding box center [198, 287] width 12 height 12
click at [196, 290] on input "Needs QC" at bounding box center [197, 285] width 10 height 10
checkbox input "true"
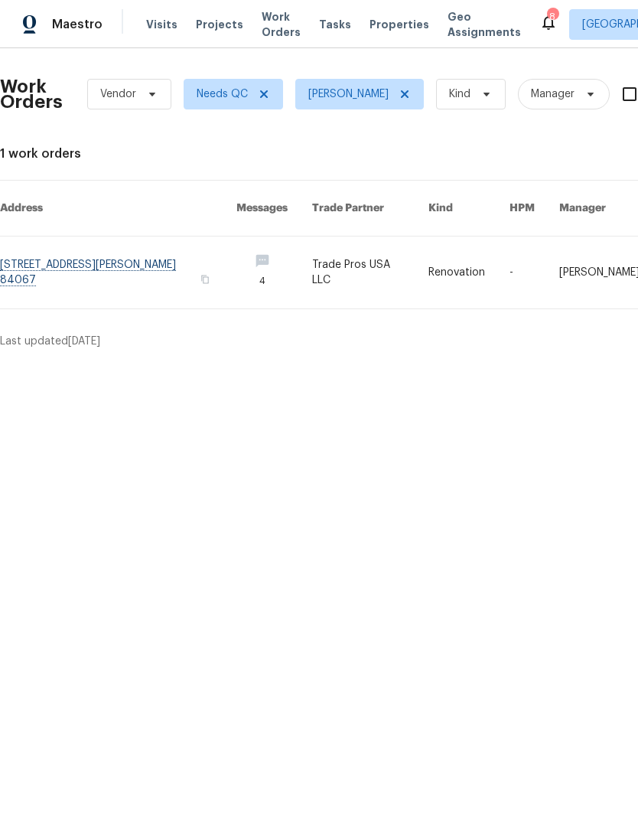
click at [120, 259] on link at bounding box center [118, 272] width 236 height 72
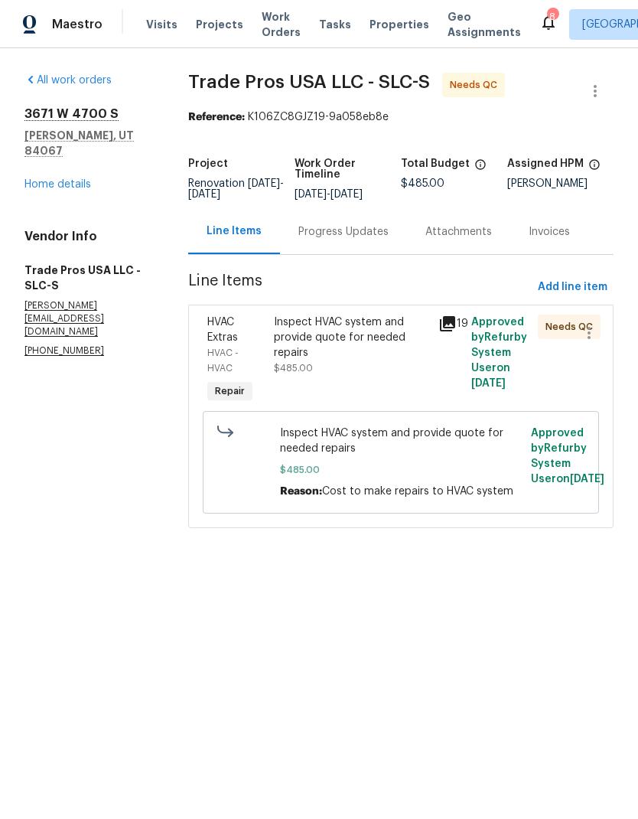
click at [353, 238] on div "Progress Updates" at bounding box center [343, 231] width 90 height 15
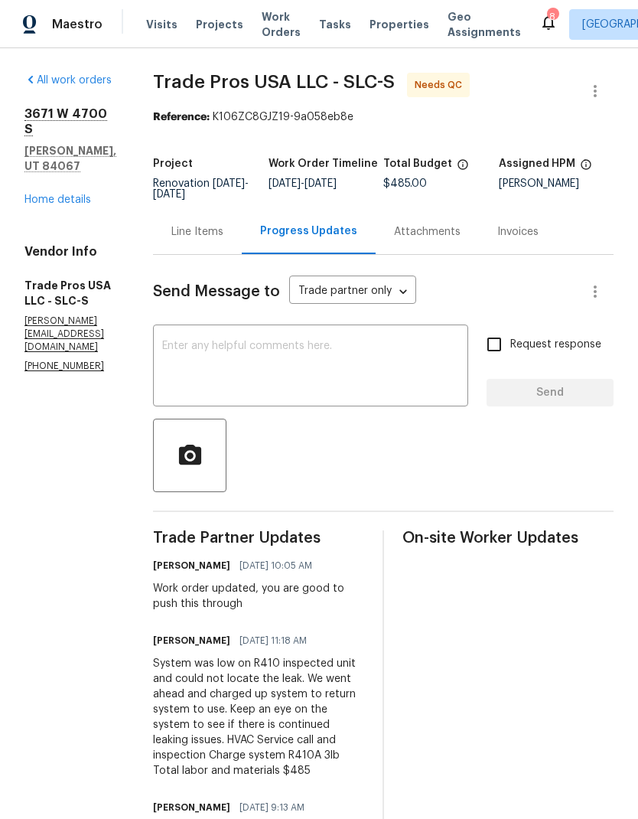
click at [70, 194] on link "Home details" at bounding box center [57, 199] width 67 height 11
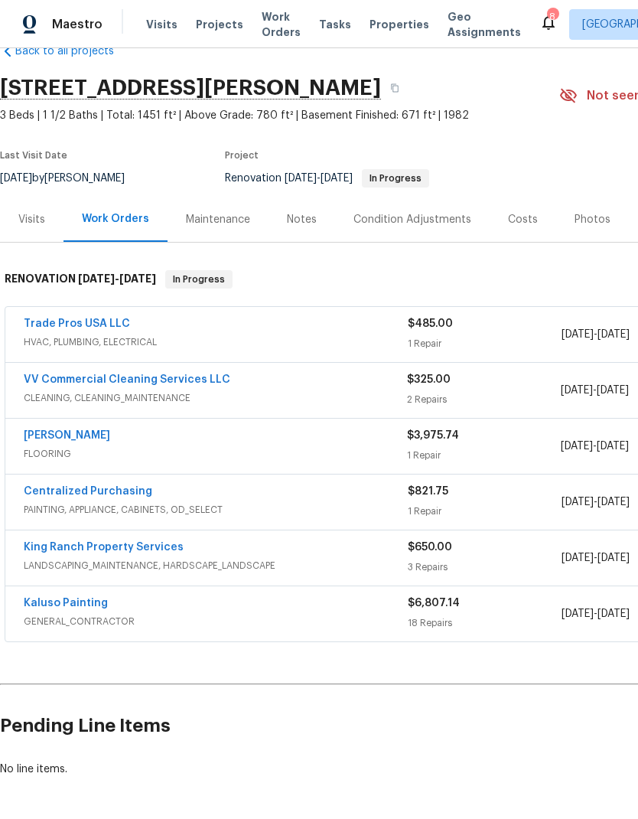
scroll to position [35, 0]
click at [101, 328] on link "Trade Pros USA LLC" at bounding box center [77, 323] width 106 height 11
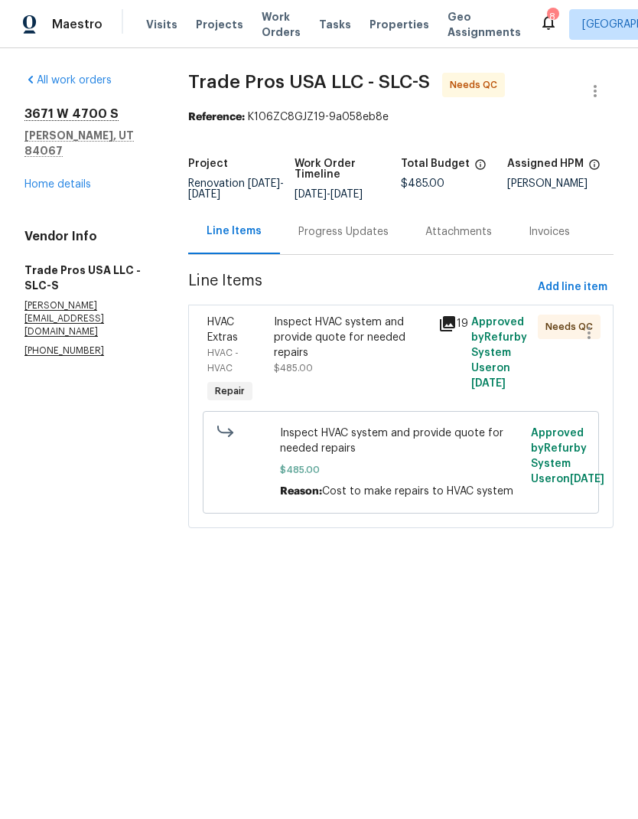
click at [338, 343] on div "Inspect HVAC system and provide quote for needed repairs" at bounding box center [352, 338] width 156 height 46
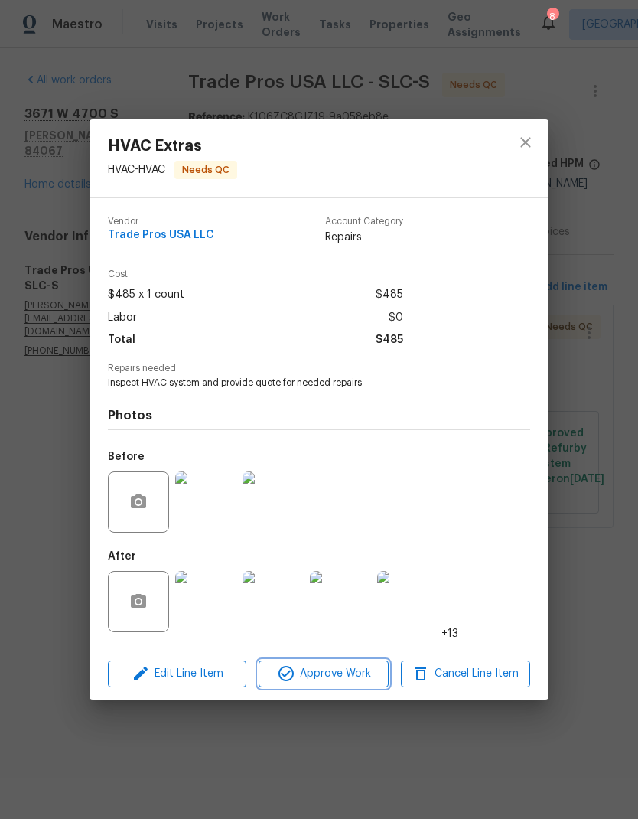
click at [347, 673] on span "Approve Work" at bounding box center [323, 673] width 120 height 19
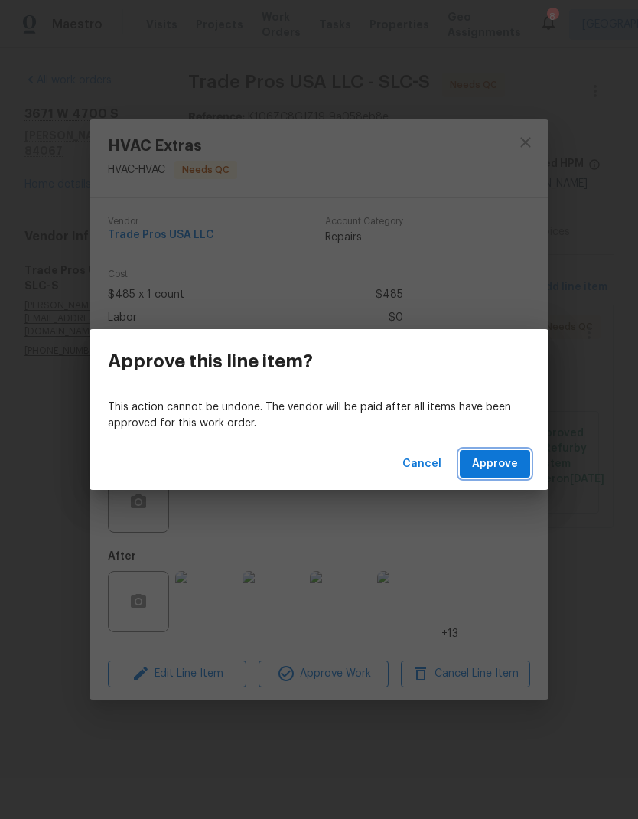
click at [507, 471] on span "Approve" at bounding box center [495, 464] width 46 height 19
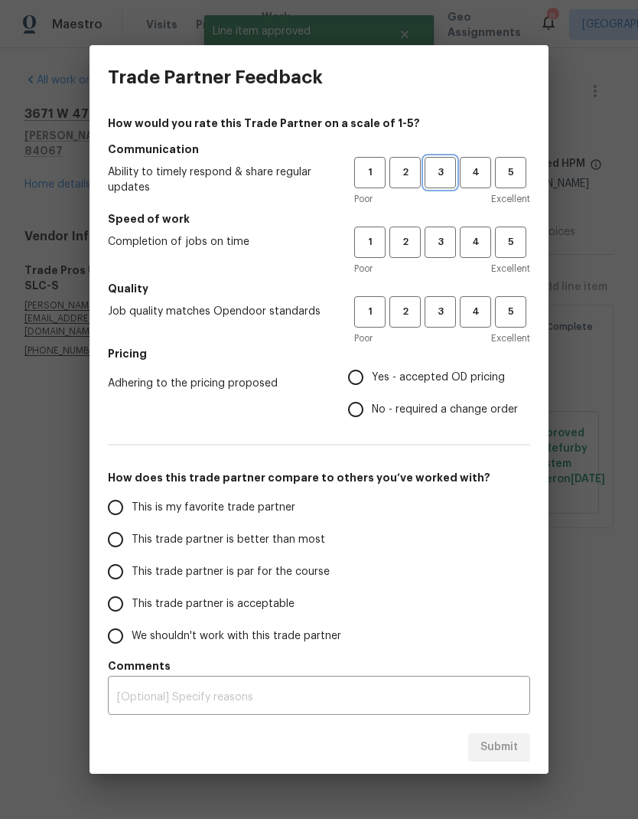
click at [443, 182] on button "3" at bounding box center [440, 172] width 31 height 31
click at [443, 243] on span "3" at bounding box center [440, 242] width 28 height 18
click at [448, 305] on span "3" at bounding box center [440, 312] width 28 height 18
click at [362, 373] on input "Yes - accepted OD pricing" at bounding box center [356, 377] width 32 height 32
radio input "true"
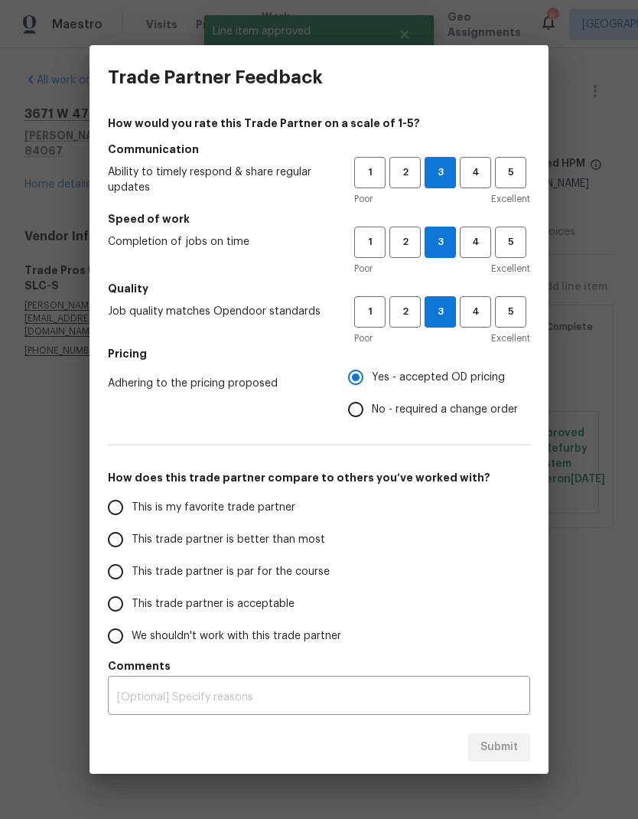
click at [117, 543] on input "This trade partner is better than most" at bounding box center [115, 539] width 32 height 32
click at [504, 760] on button "Submit" at bounding box center [499, 747] width 62 height 28
radio input "true"
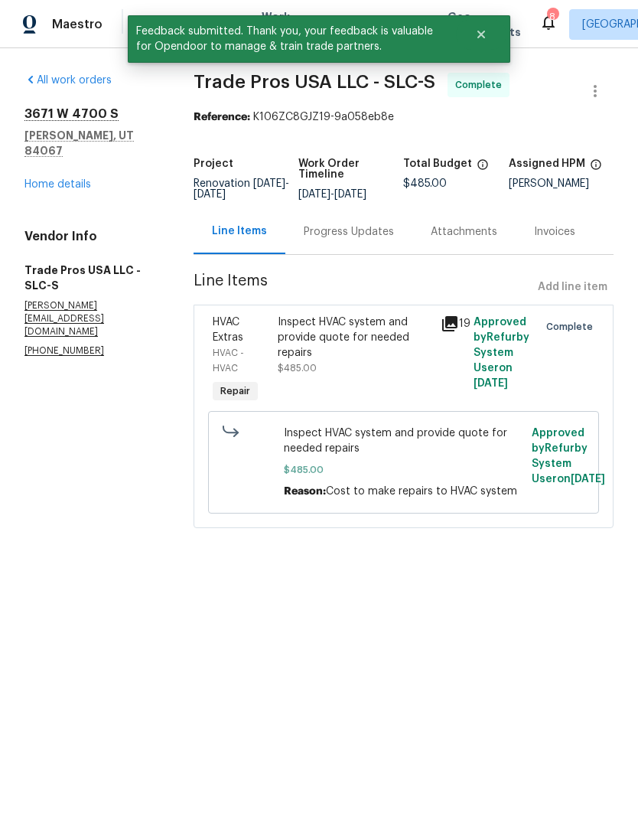
click at [77, 179] on link "Home details" at bounding box center [57, 184] width 67 height 11
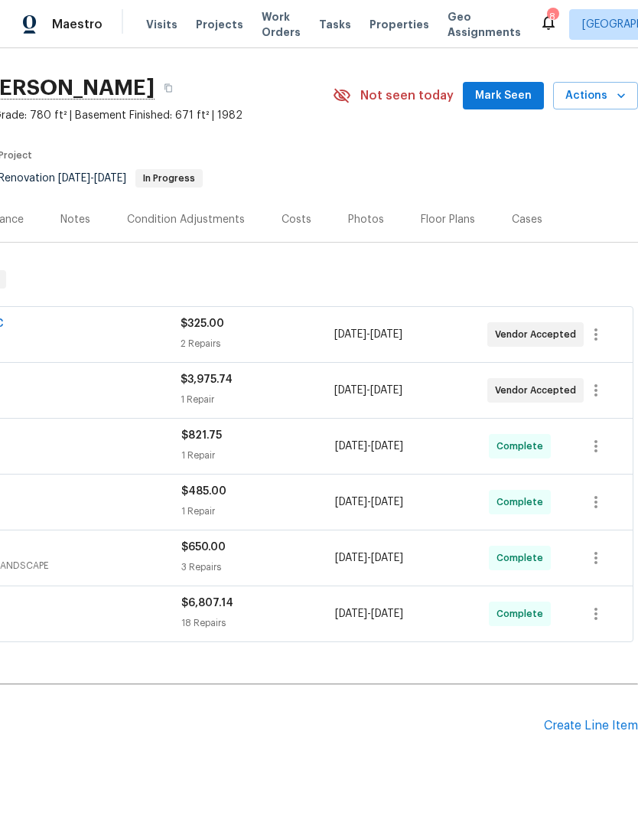
scroll to position [35, 227]
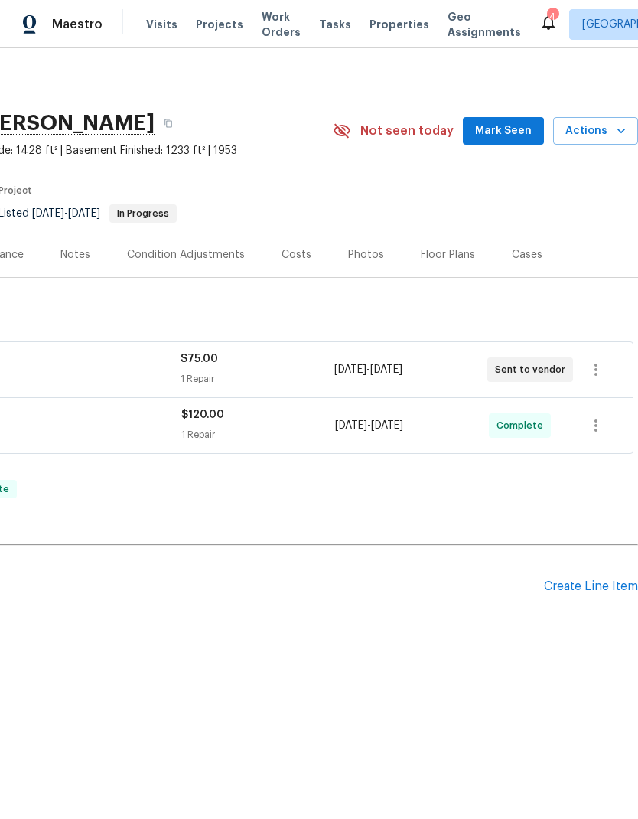
scroll to position [0, 227]
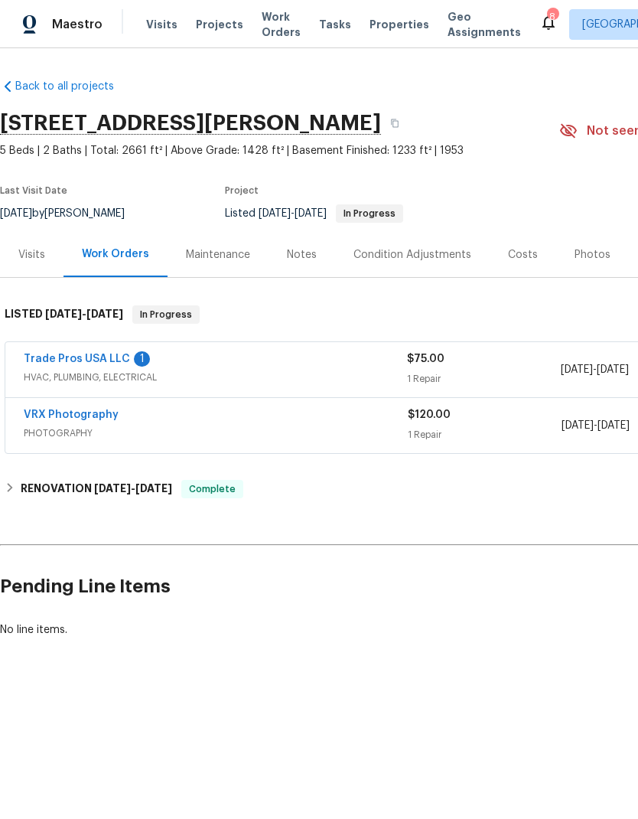
click at [100, 361] on link "Trade Pros USA LLC" at bounding box center [77, 359] width 106 height 11
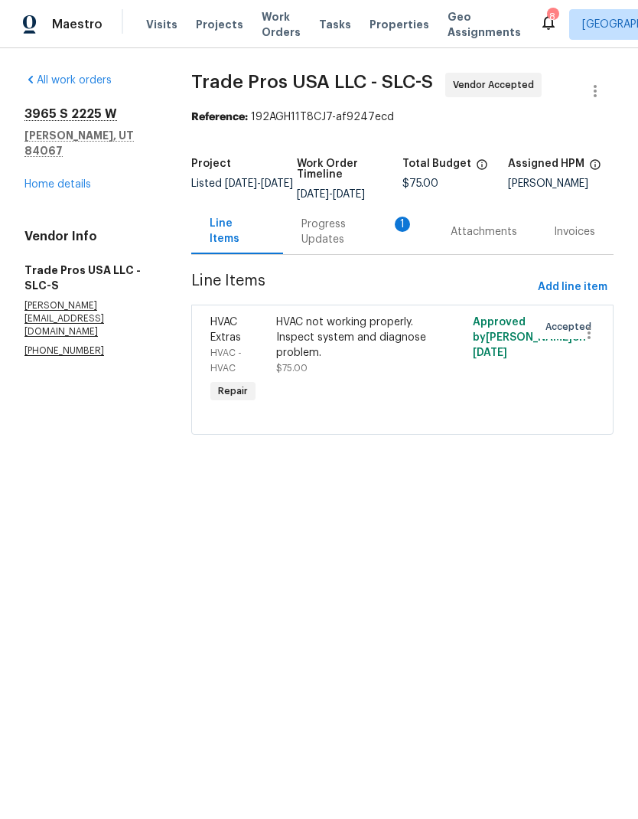
click at [346, 238] on div "Progress Updates 1" at bounding box center [358, 232] width 112 height 31
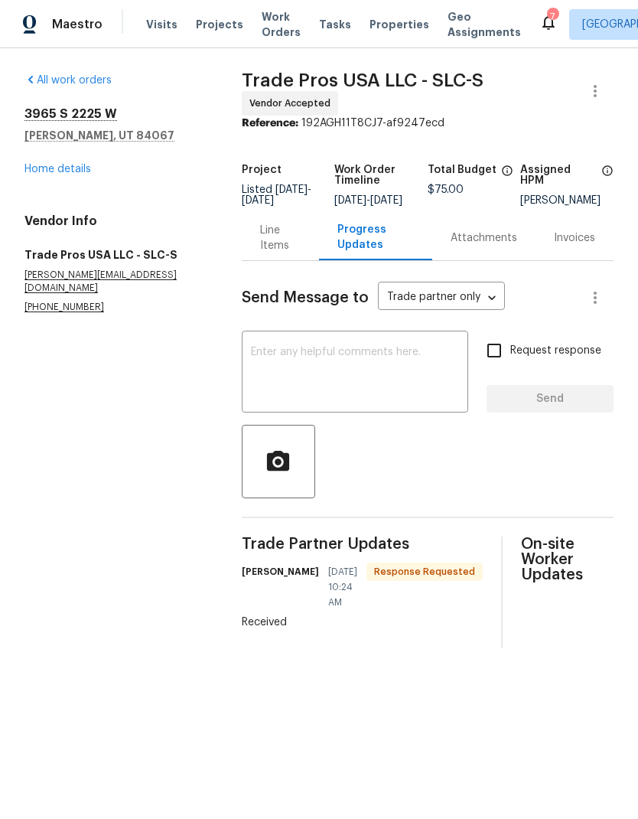
click at [77, 166] on link "Home details" at bounding box center [57, 169] width 67 height 11
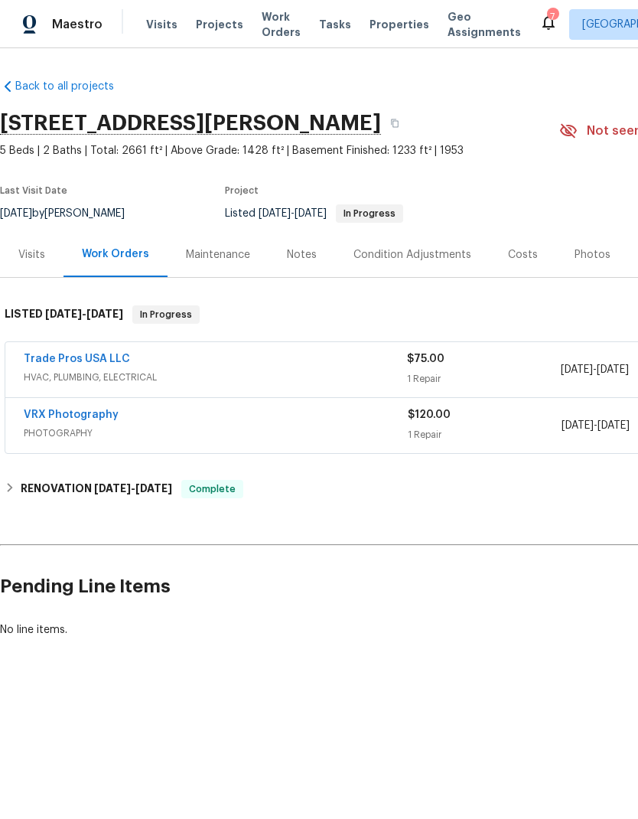
click at [271, 24] on span "Work Orders" at bounding box center [281, 24] width 39 height 31
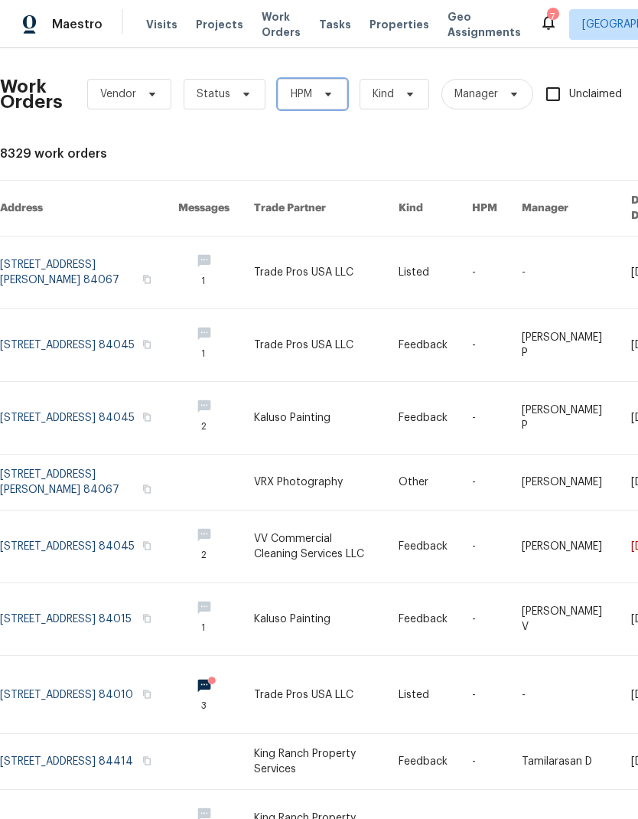
click at [333, 94] on icon at bounding box center [328, 94] width 12 height 12
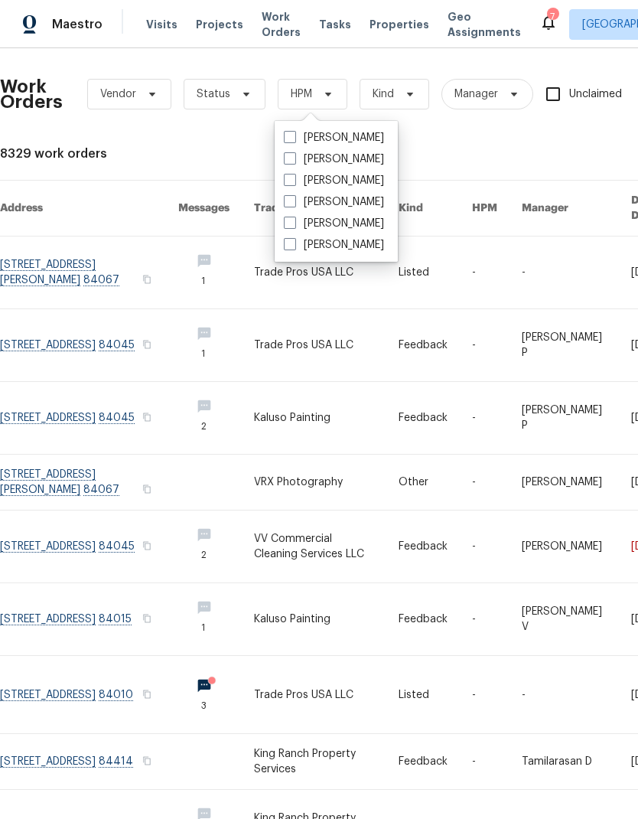
click at [297, 139] on label "[PERSON_NAME]" at bounding box center [334, 137] width 100 height 15
click at [294, 139] on input "[PERSON_NAME]" at bounding box center [289, 135] width 10 height 10
checkbox input "true"
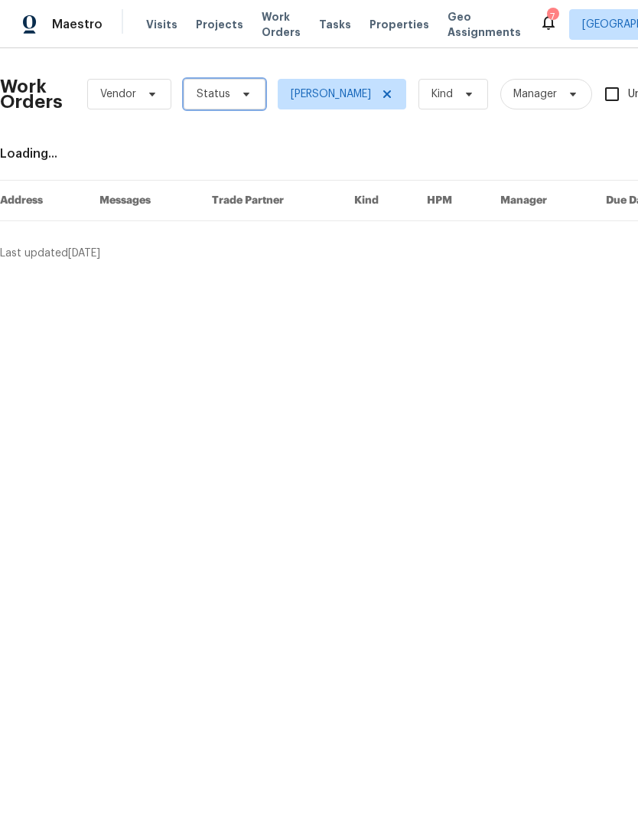
click at [245, 88] on icon at bounding box center [246, 94] width 12 height 12
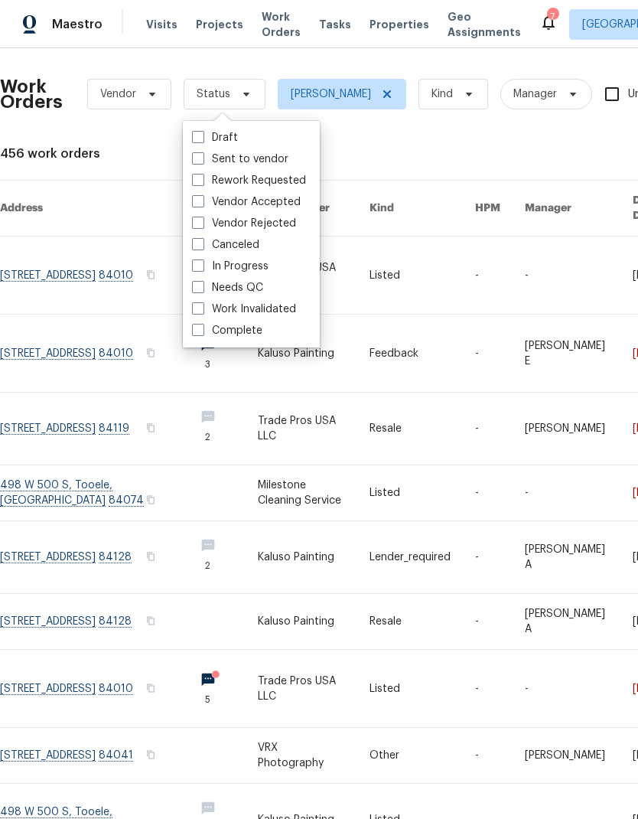
click at [199, 291] on span at bounding box center [198, 287] width 12 height 12
click at [199, 290] on input "Needs QC" at bounding box center [197, 285] width 10 height 10
checkbox input "true"
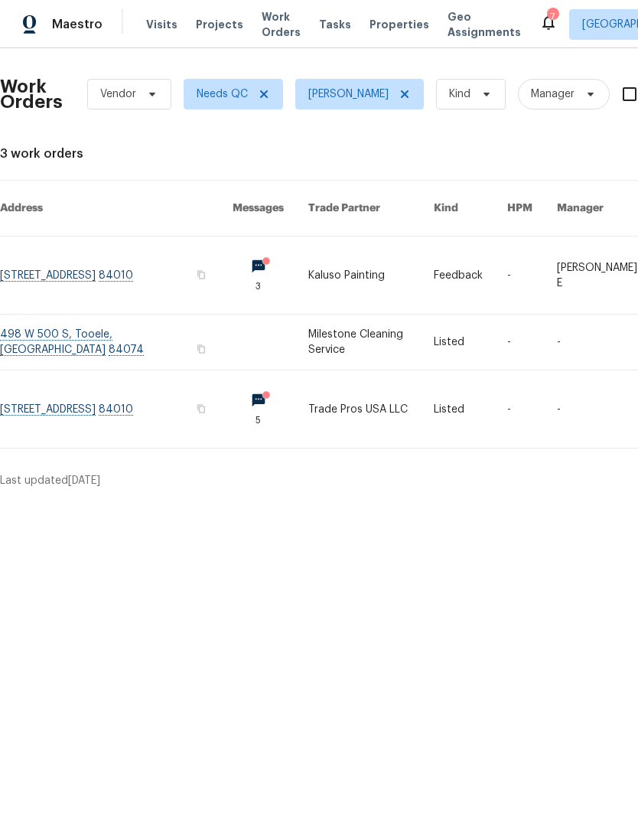
click at [96, 326] on link at bounding box center [116, 342] width 233 height 55
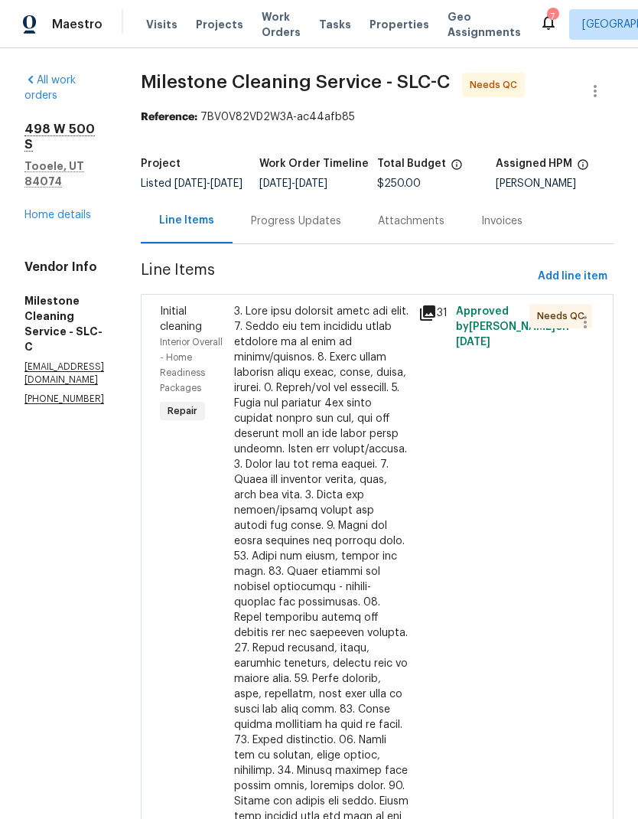
click at [341, 229] on div "Progress Updates" at bounding box center [296, 221] width 90 height 15
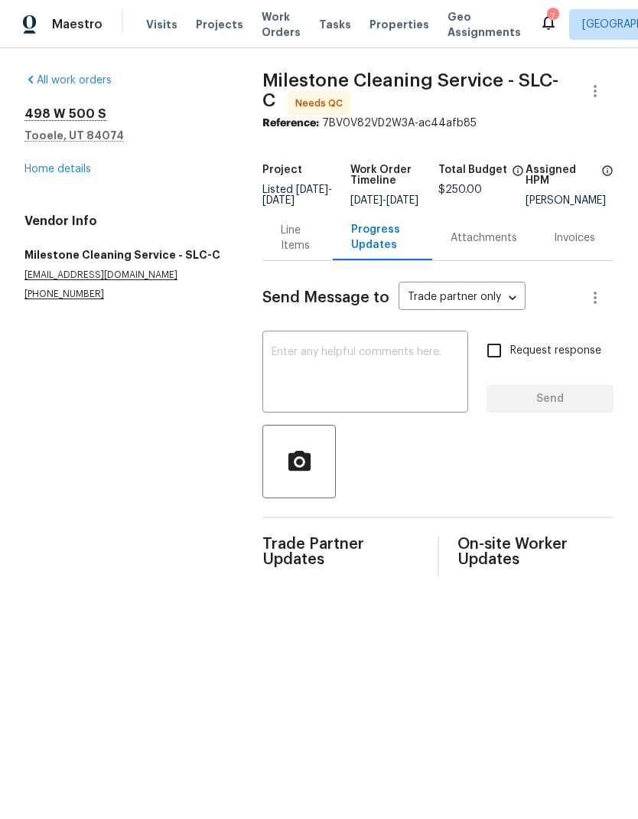
click at [80, 171] on link "Home details" at bounding box center [57, 169] width 67 height 11
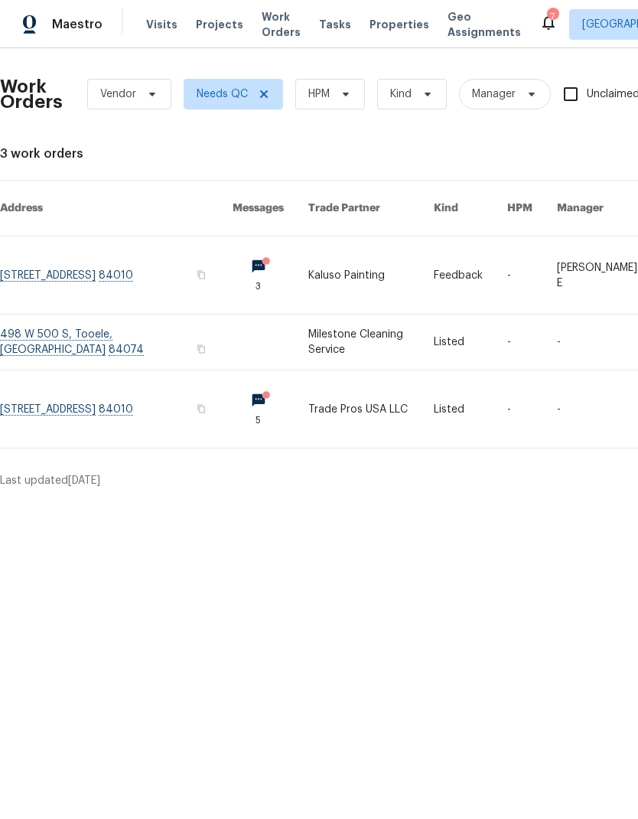
click at [116, 260] on link at bounding box center [116, 274] width 233 height 77
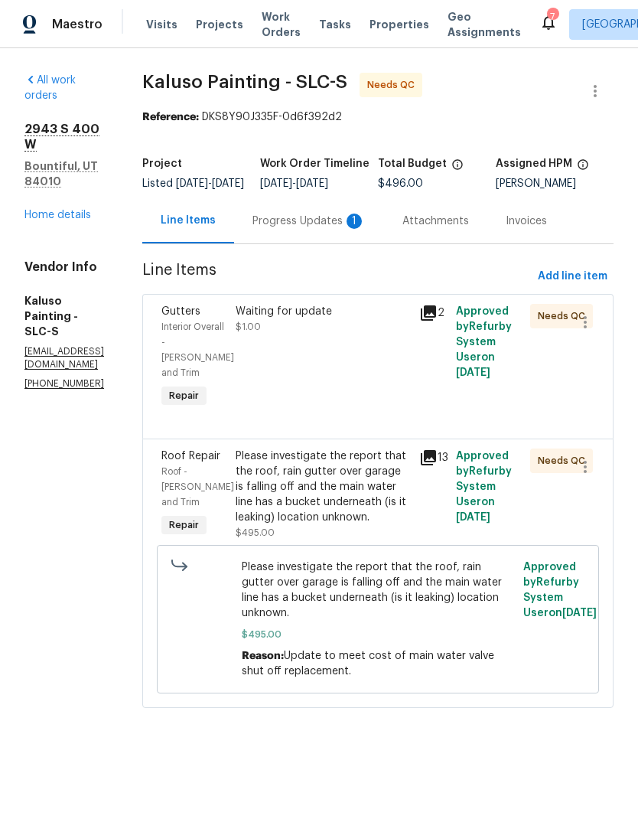
click at [336, 229] on div "Progress Updates 1" at bounding box center [309, 221] width 113 height 15
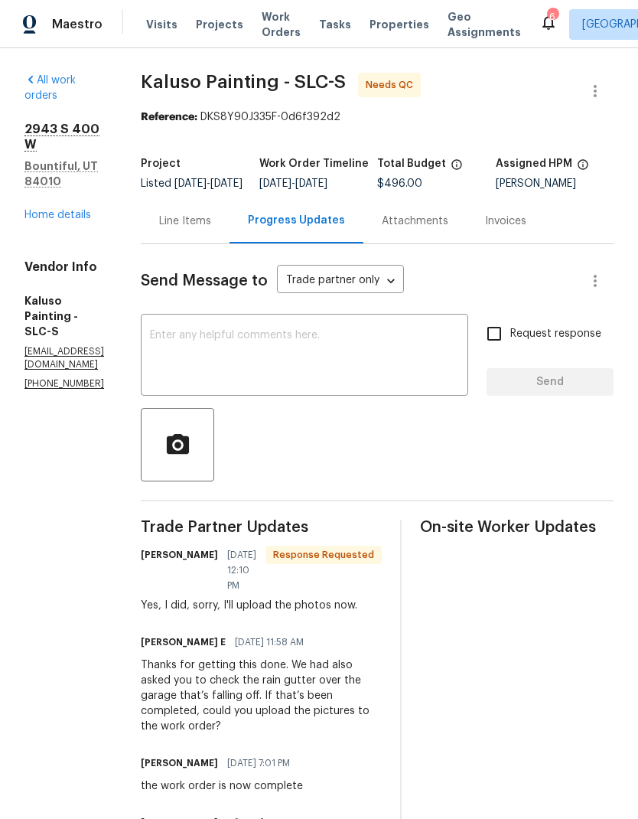
click at [81, 210] on link "Home details" at bounding box center [57, 215] width 67 height 11
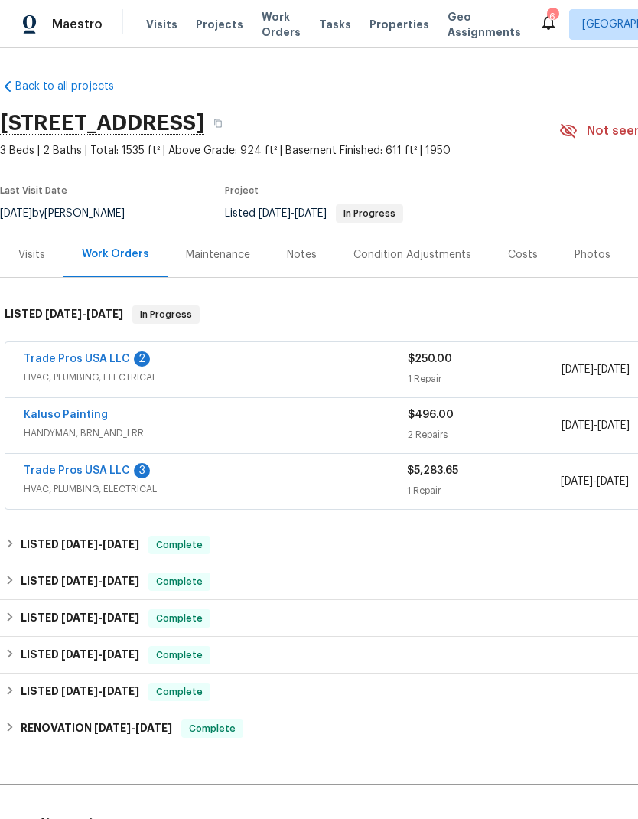
click at [212, 420] on div "Kaluso Painting" at bounding box center [216, 416] width 384 height 18
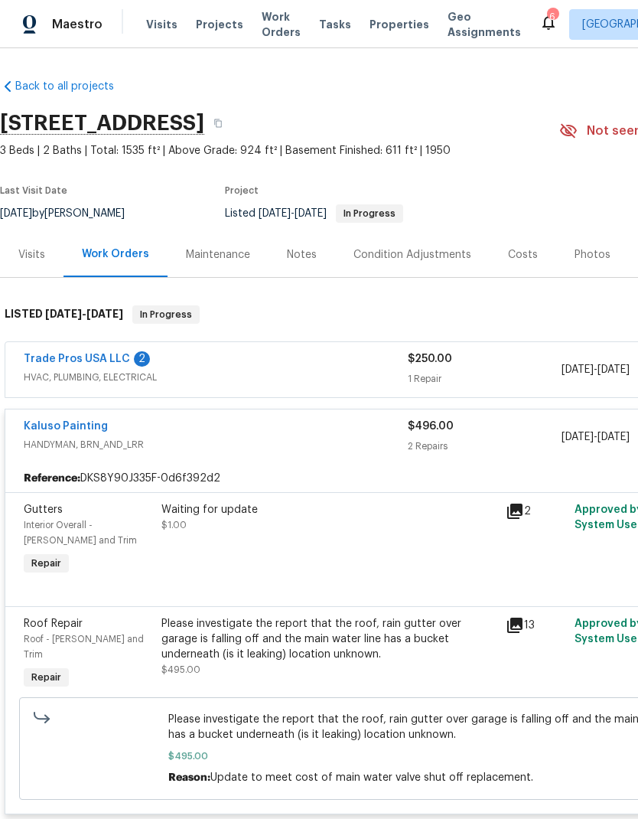
click at [313, 546] on div "Waiting for update $1.00" at bounding box center [329, 540] width 344 height 86
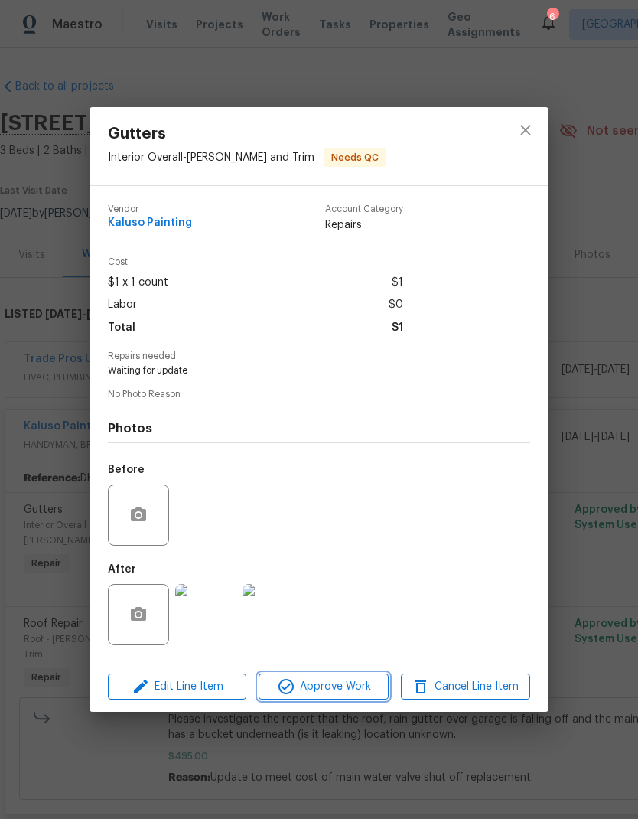
click at [353, 696] on span "Approve Work" at bounding box center [323, 686] width 120 height 19
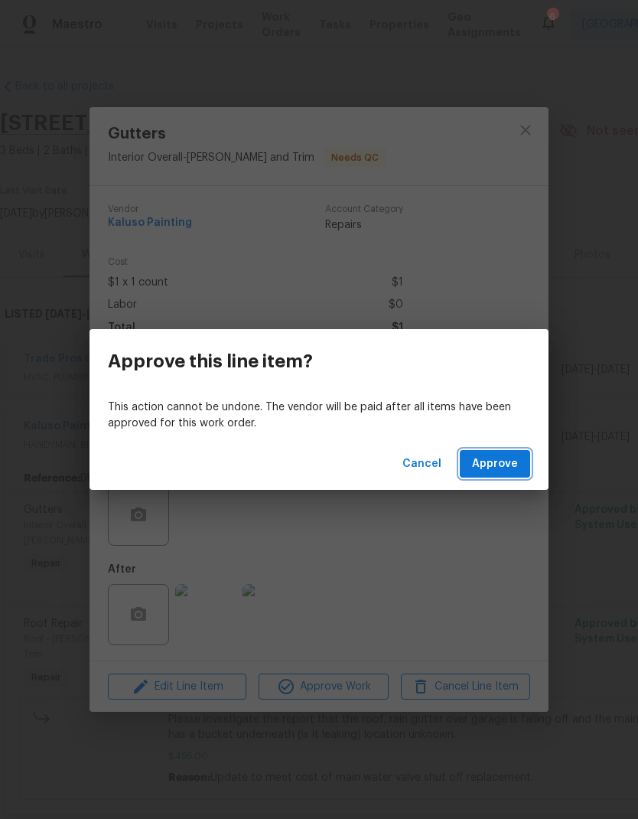
click at [516, 452] on button "Approve" at bounding box center [495, 464] width 70 height 28
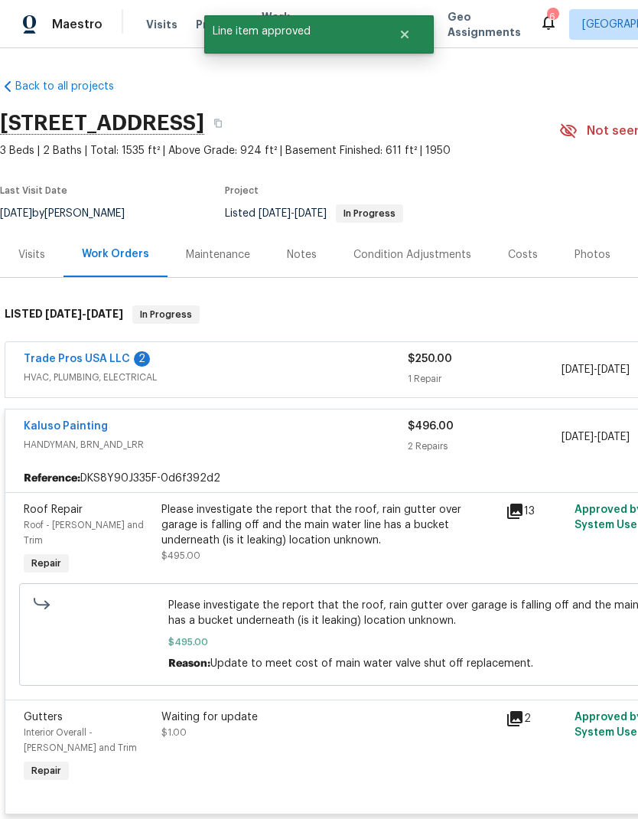
click at [324, 529] on div "Please investigate the report that the roof, rain gutter over garage is falling…" at bounding box center [328, 525] width 335 height 46
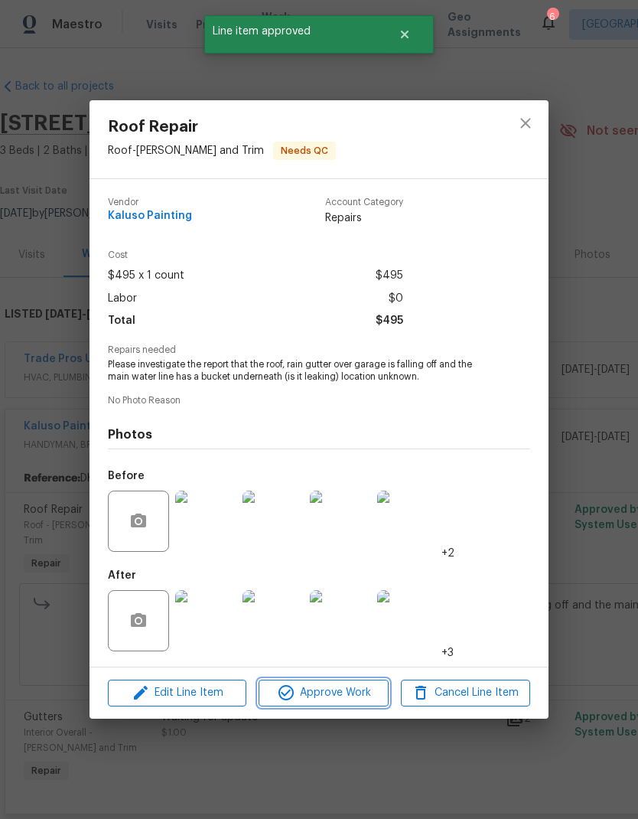
click at [347, 698] on span "Approve Work" at bounding box center [323, 692] width 120 height 19
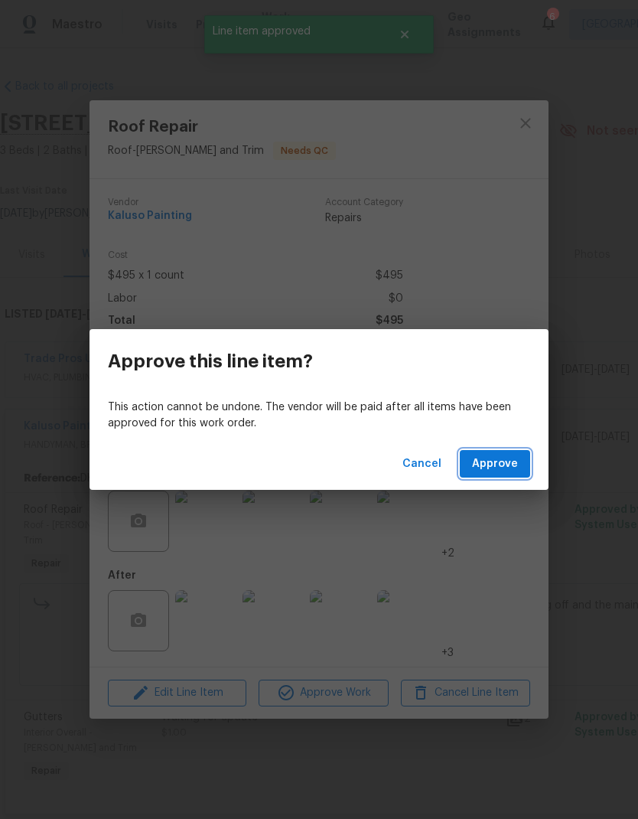
click at [507, 473] on button "Approve" at bounding box center [495, 464] width 70 height 28
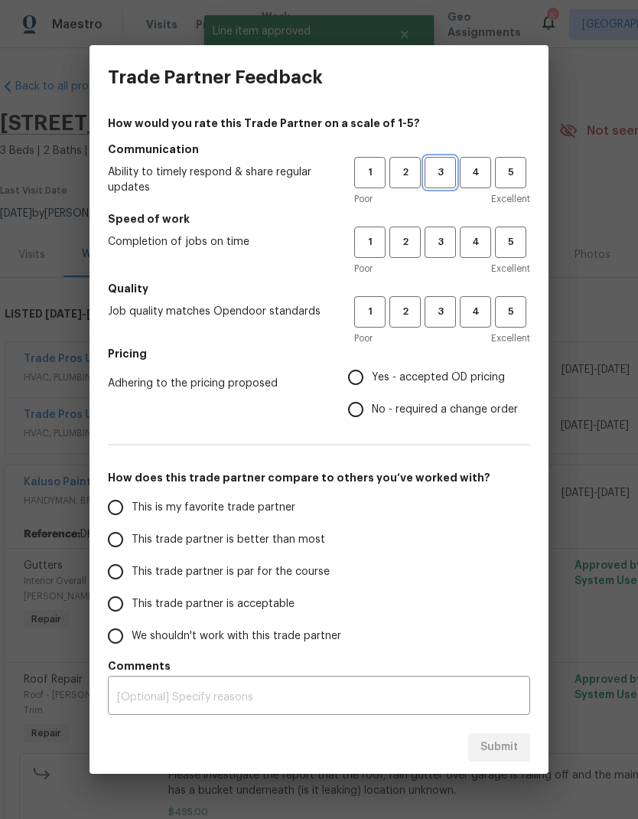
click at [447, 177] on span "3" at bounding box center [440, 173] width 28 height 18
click at [438, 256] on button "3" at bounding box center [440, 242] width 31 height 31
click at [449, 326] on button "3" at bounding box center [440, 311] width 31 height 31
click at [360, 374] on input "Yes - accepted OD pricing" at bounding box center [356, 377] width 32 height 32
radio input "true"
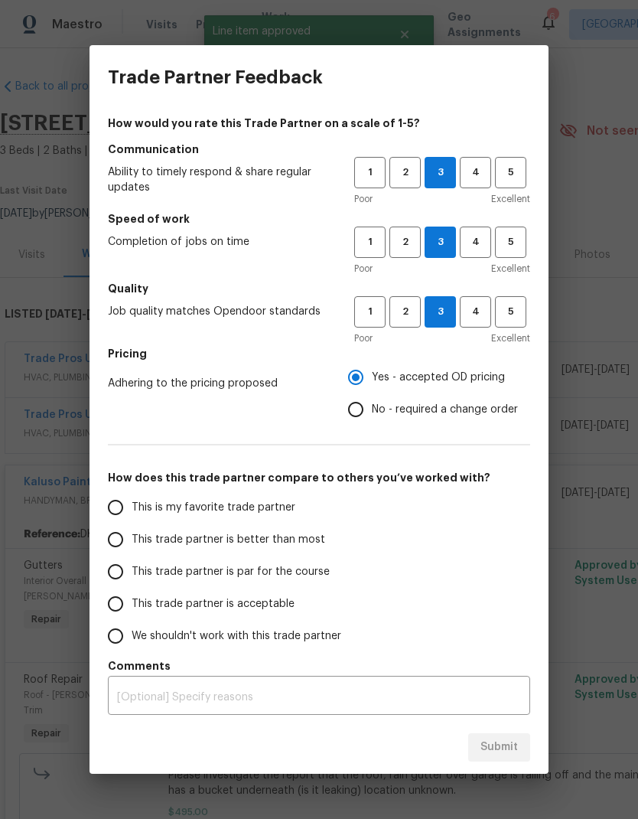
click at [124, 533] on input "This trade partner is better than most" at bounding box center [115, 539] width 32 height 32
click at [523, 739] on button "Submit" at bounding box center [499, 747] width 62 height 28
radio input "true"
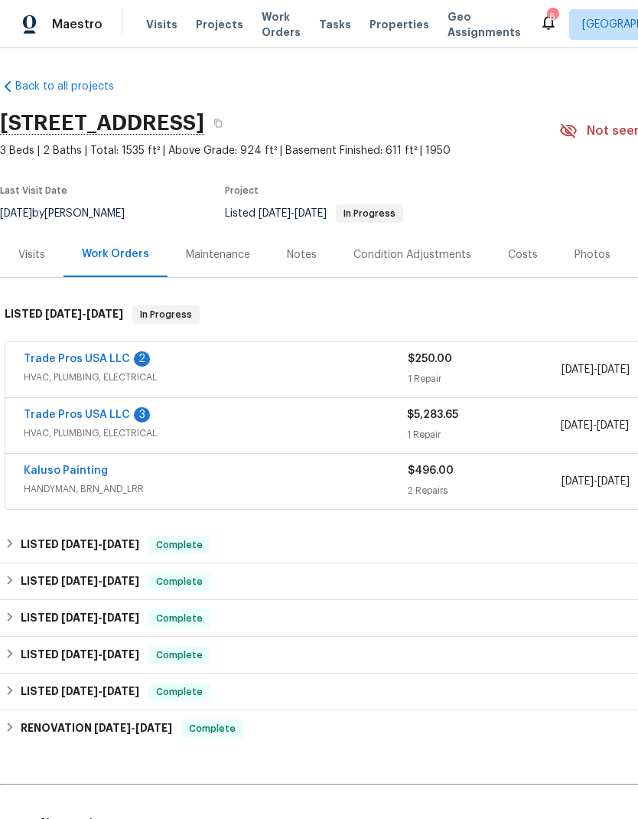
click at [94, 362] on link "Trade Pros USA LLC" at bounding box center [77, 359] width 106 height 11
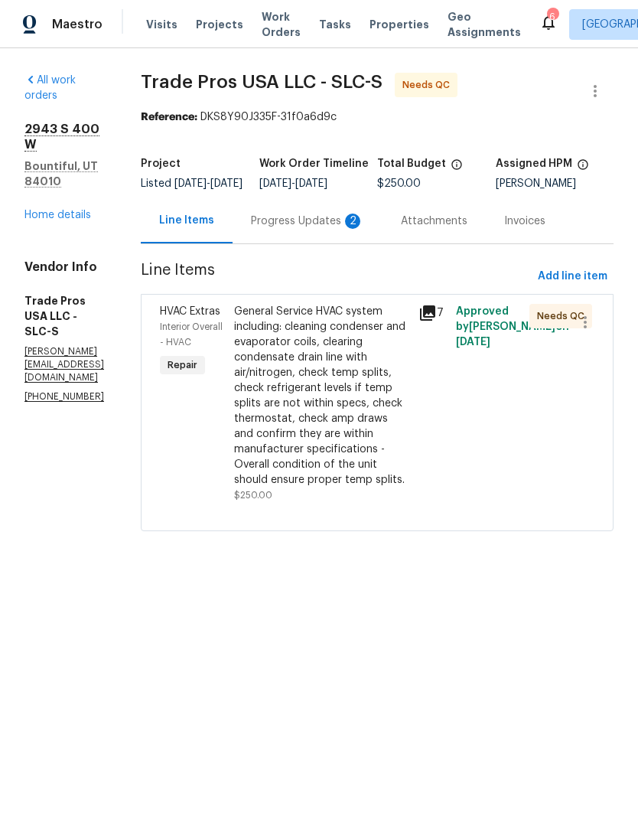
click at [337, 229] on div "Progress Updates 2" at bounding box center [307, 221] width 113 height 15
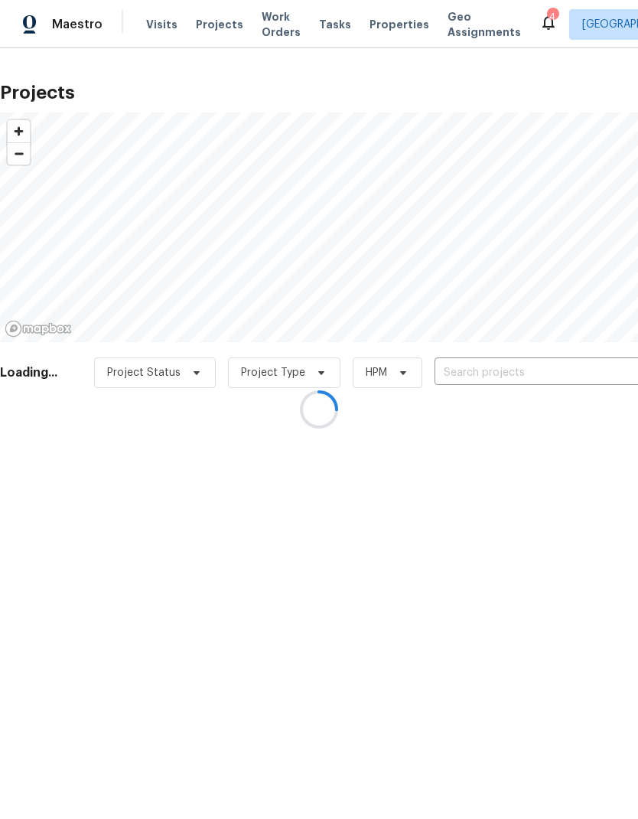
click at [269, 28] on div at bounding box center [319, 409] width 638 height 819
click at [273, 11] on div at bounding box center [319, 409] width 638 height 819
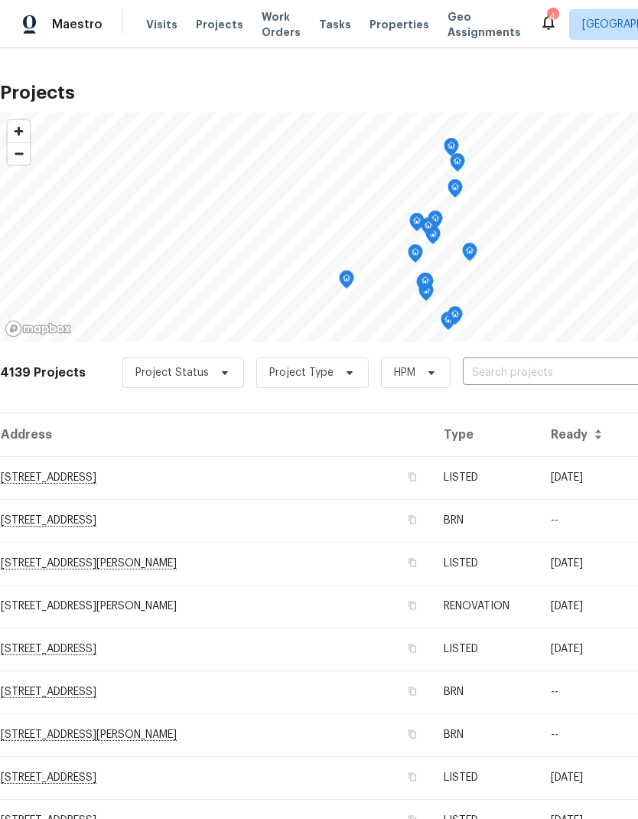
click at [272, 10] on span "Work Orders" at bounding box center [281, 24] width 39 height 31
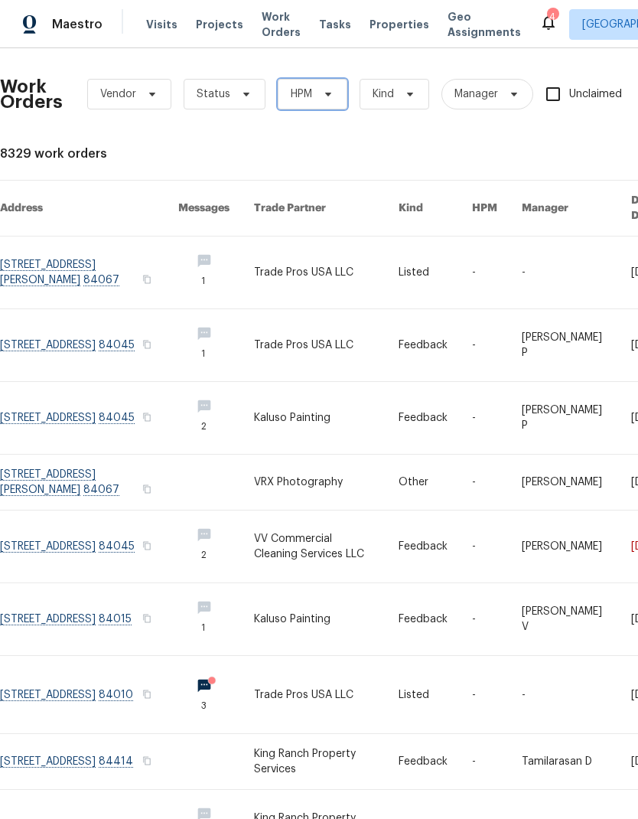
click at [318, 93] on span at bounding box center [326, 94] width 17 height 12
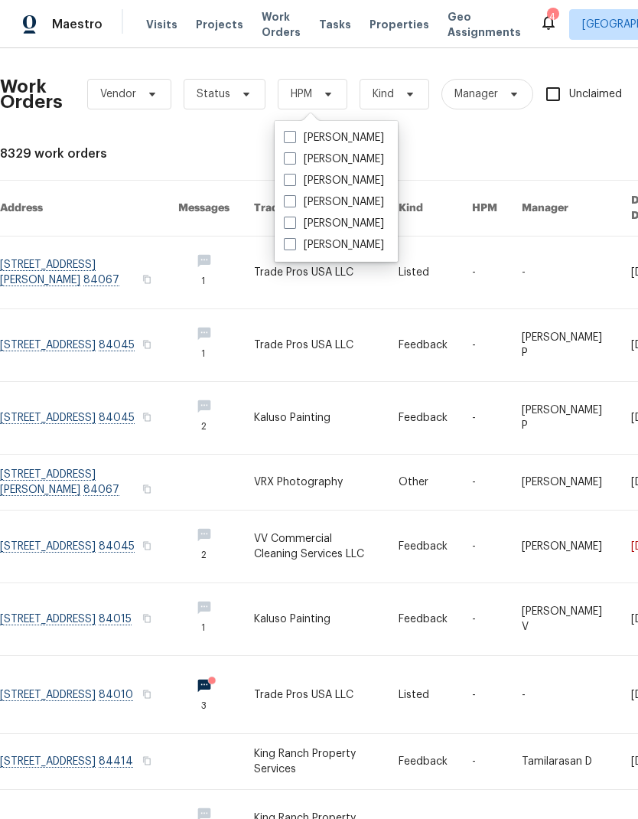
click at [297, 221] on label "[PERSON_NAME]" at bounding box center [334, 223] width 100 height 15
click at [294, 221] on input "[PERSON_NAME]" at bounding box center [289, 221] width 10 height 10
checkbox input "true"
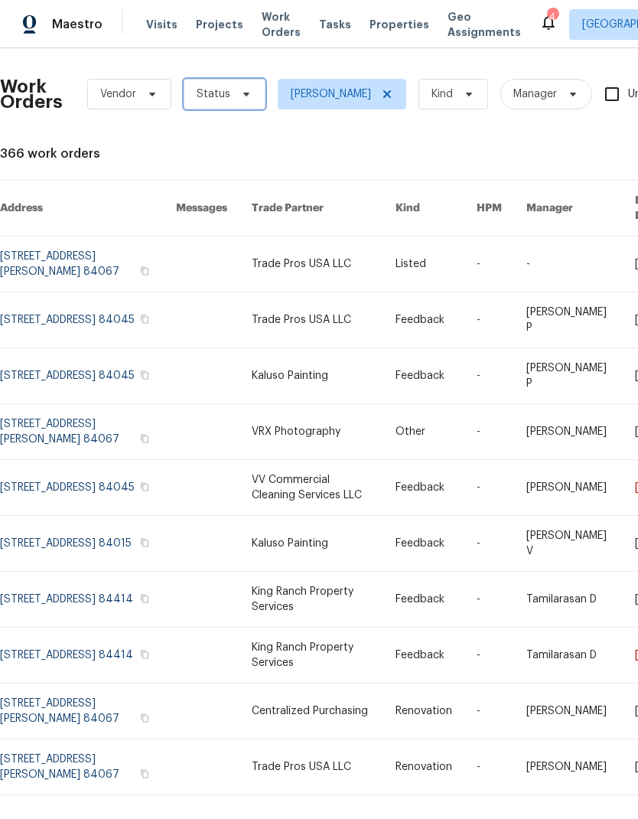
click at [249, 96] on icon at bounding box center [246, 94] width 12 height 12
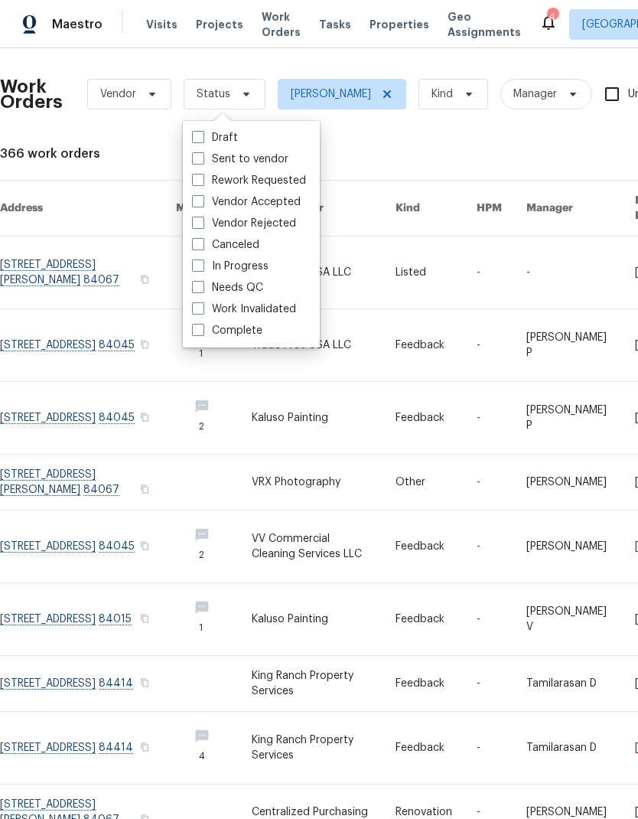
click at [198, 286] on span at bounding box center [198, 287] width 12 height 12
click at [198, 286] on input "Needs QC" at bounding box center [197, 285] width 10 height 10
checkbox input "true"
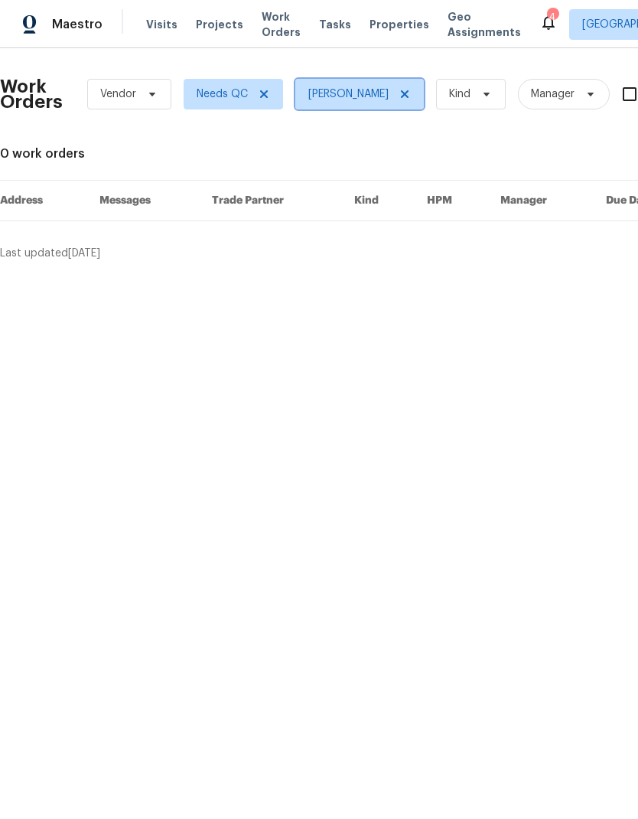
click at [409, 89] on icon at bounding box center [405, 94] width 12 height 12
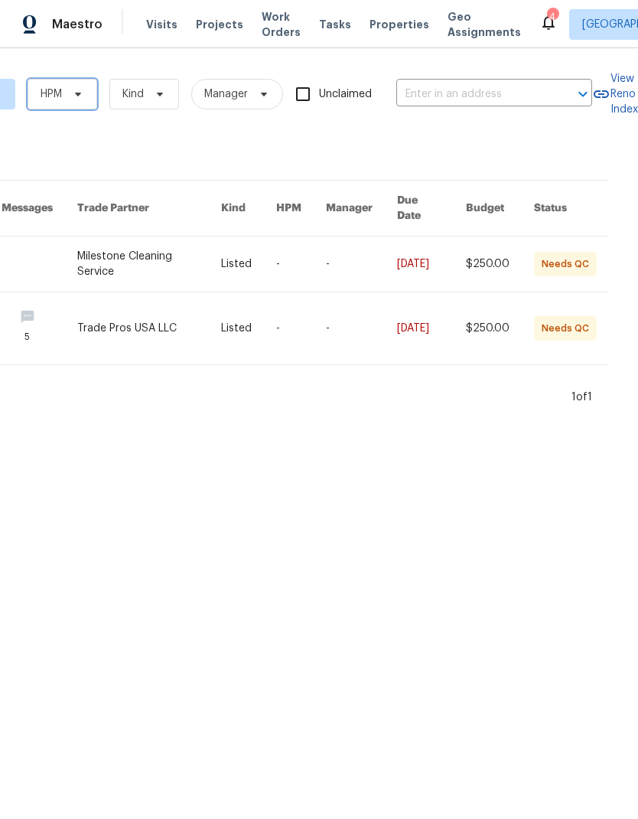
scroll to position [0, 271]
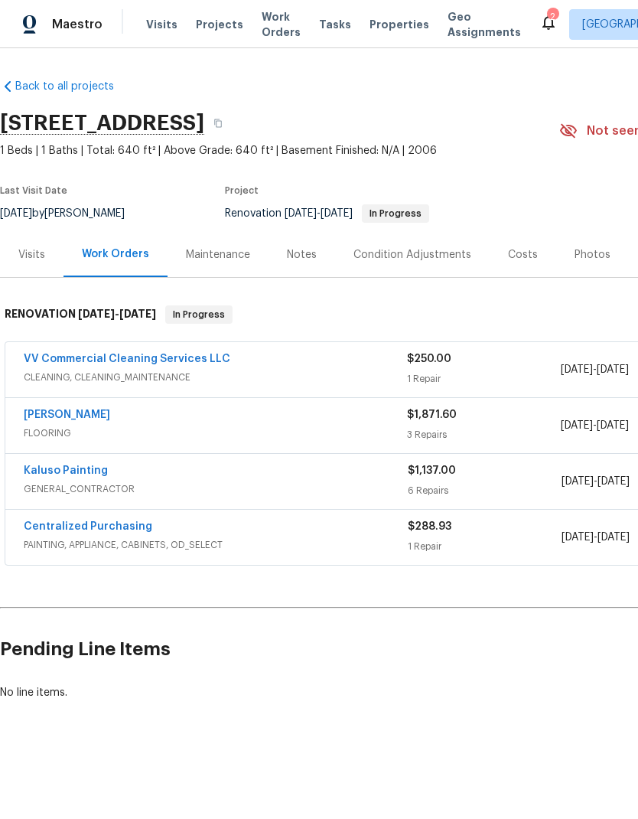
click at [311, 259] on div "Notes" at bounding box center [302, 254] width 30 height 15
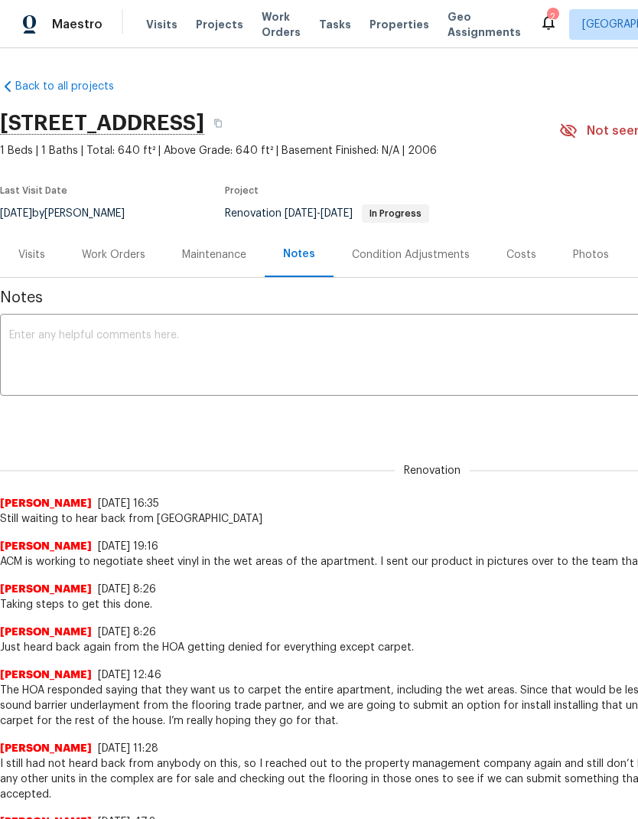
click at [223, 344] on textarea at bounding box center [432, 357] width 846 height 54
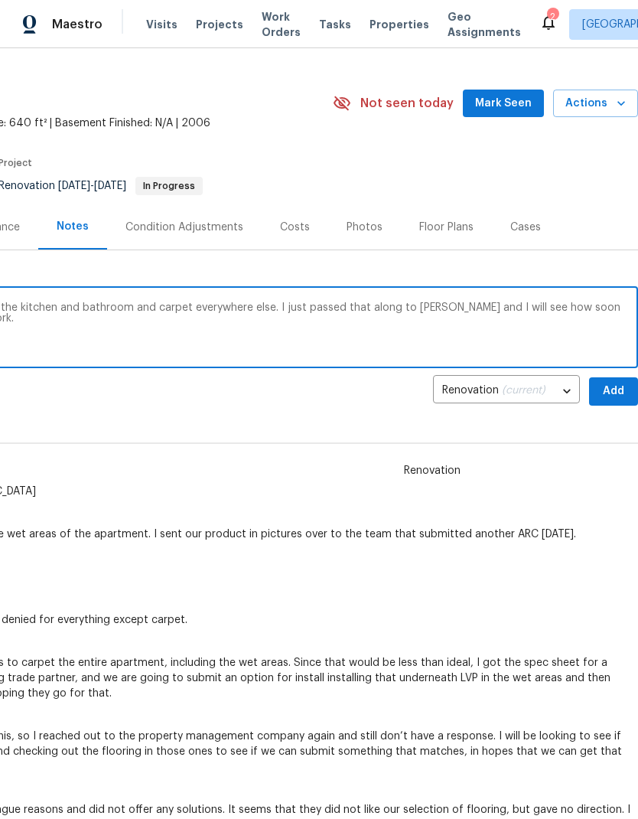
scroll to position [28, 227]
type textarea "We finally got approval to do sheet vinyl in the kitchen and bathroom and carpe…"
click at [611, 399] on span "Add" at bounding box center [614, 391] width 24 height 19
